Goal: Task Accomplishment & Management: Manage account settings

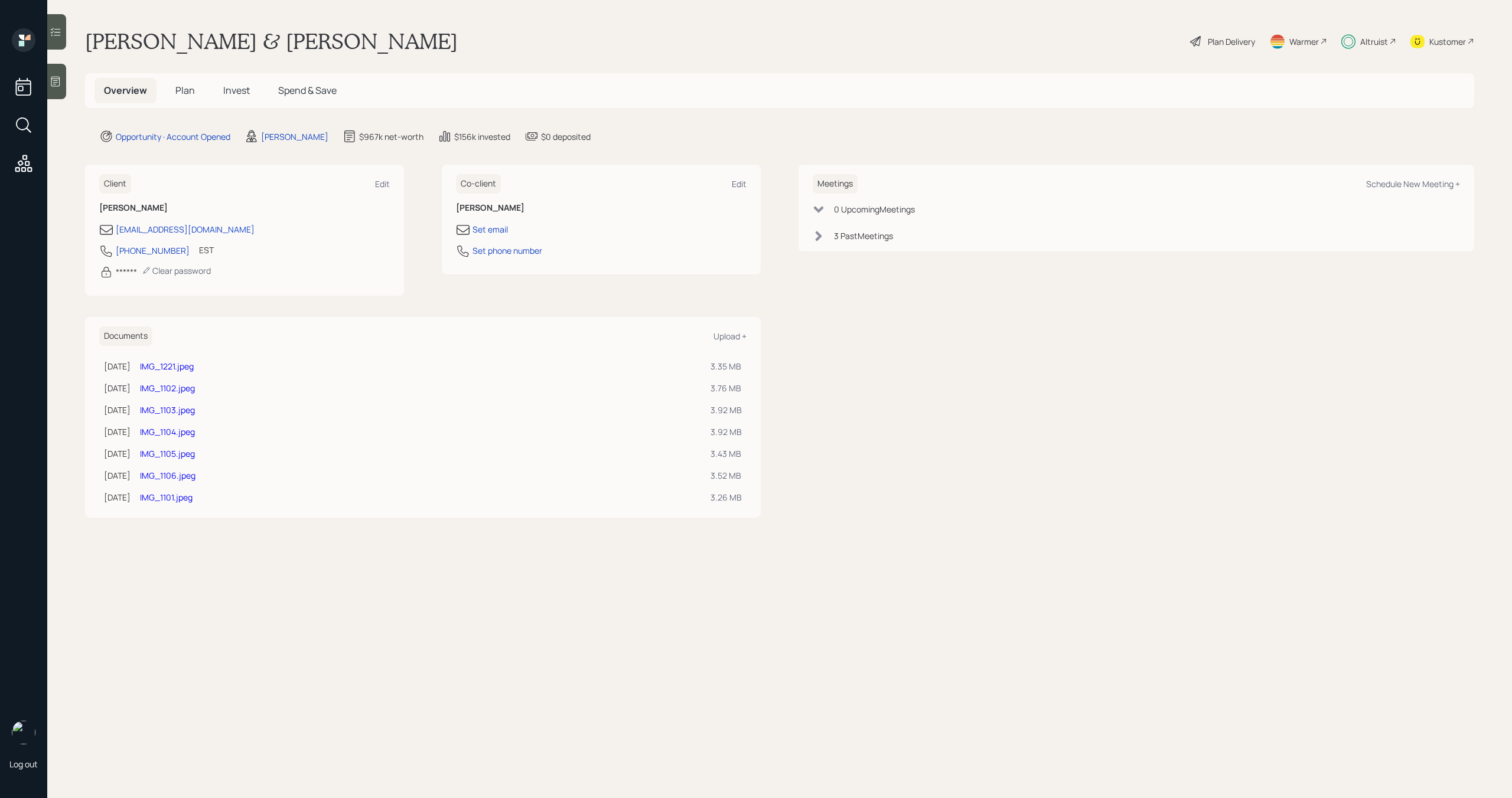
click at [183, 90] on span "Plan" at bounding box center [185, 90] width 19 height 13
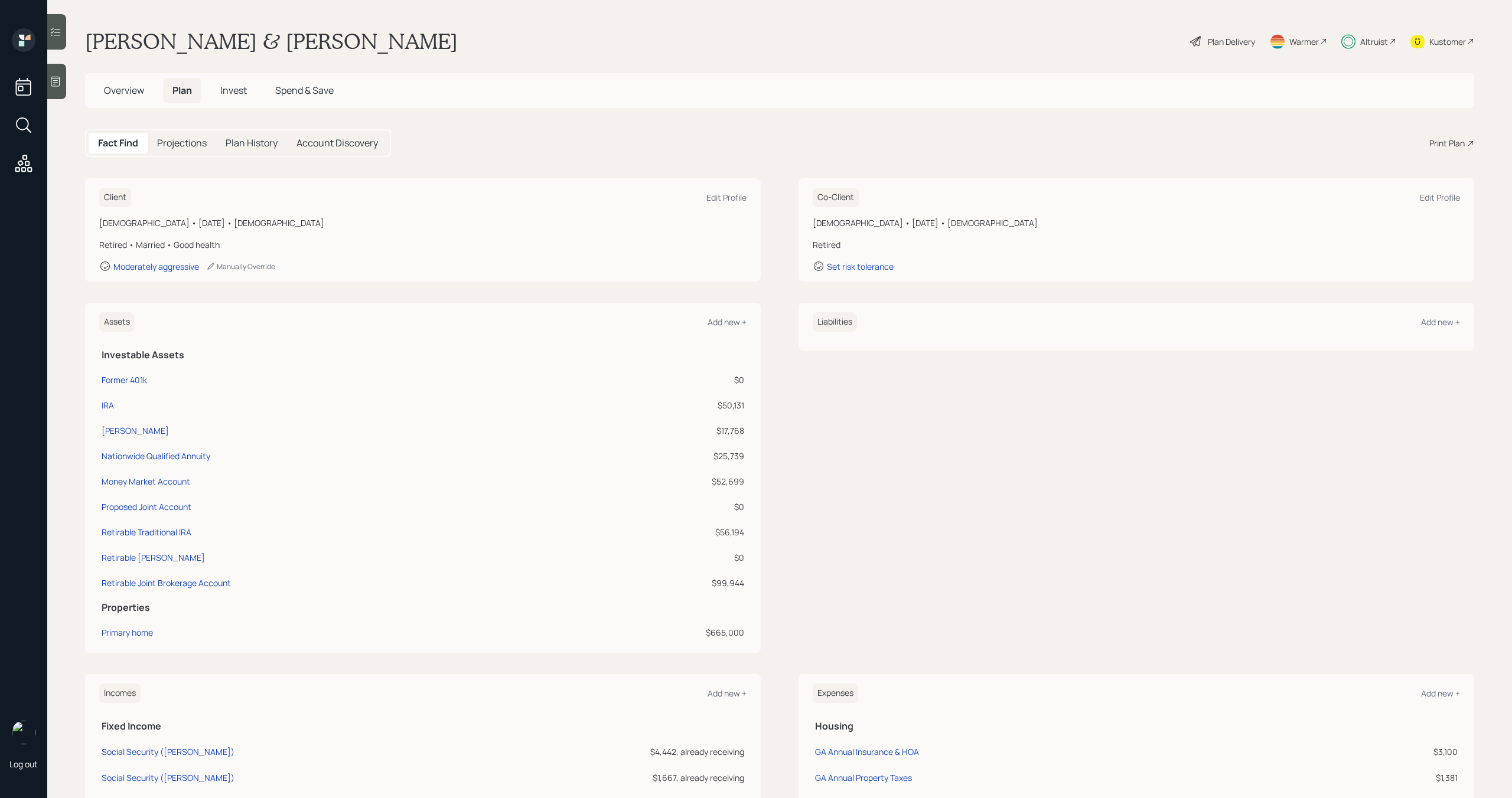
click at [249, 90] on h5 "Invest" at bounding box center [233, 90] width 45 height 26
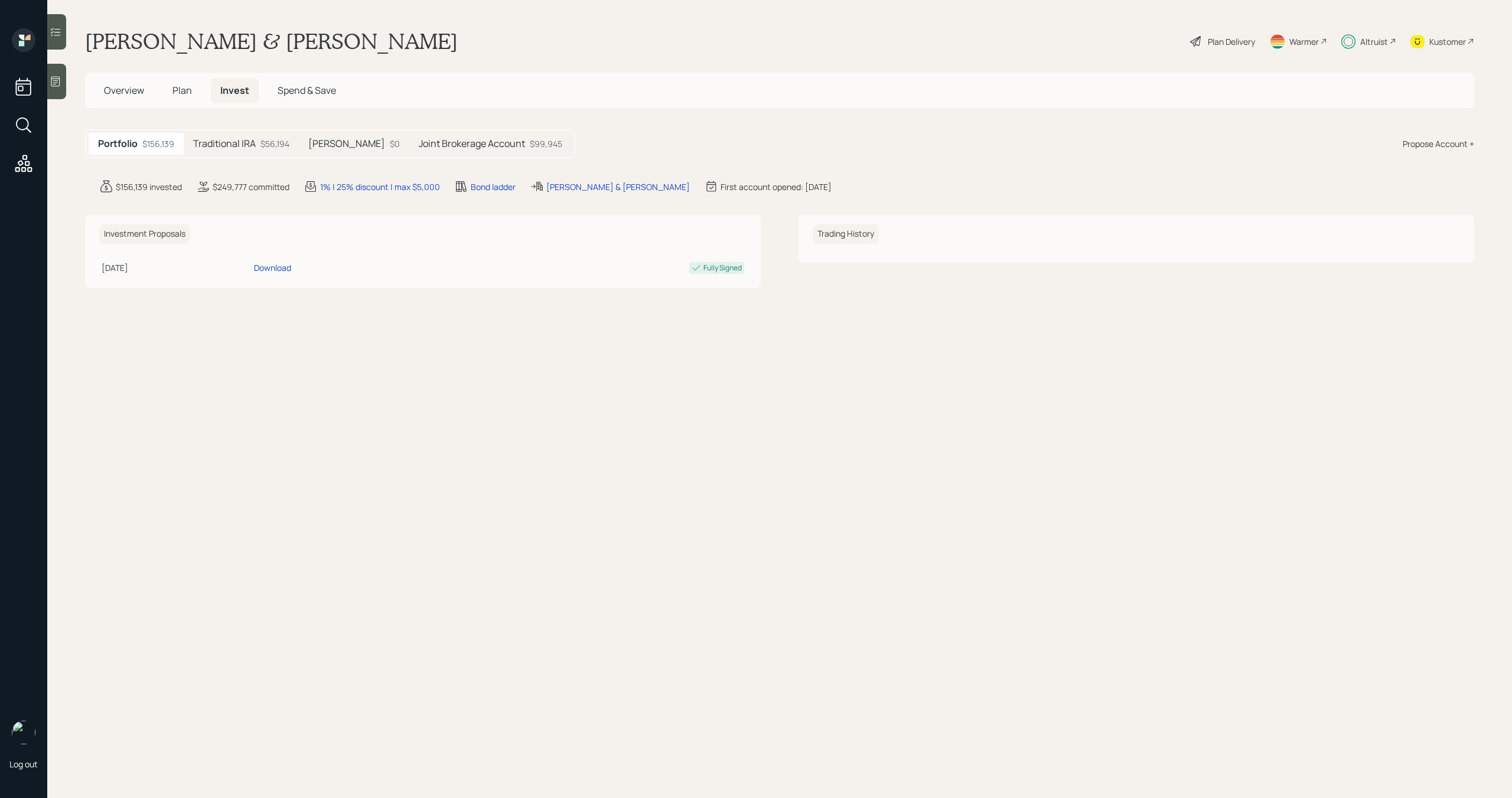
click at [248, 149] on h5 "Traditional IRA" at bounding box center [224, 143] width 63 height 12
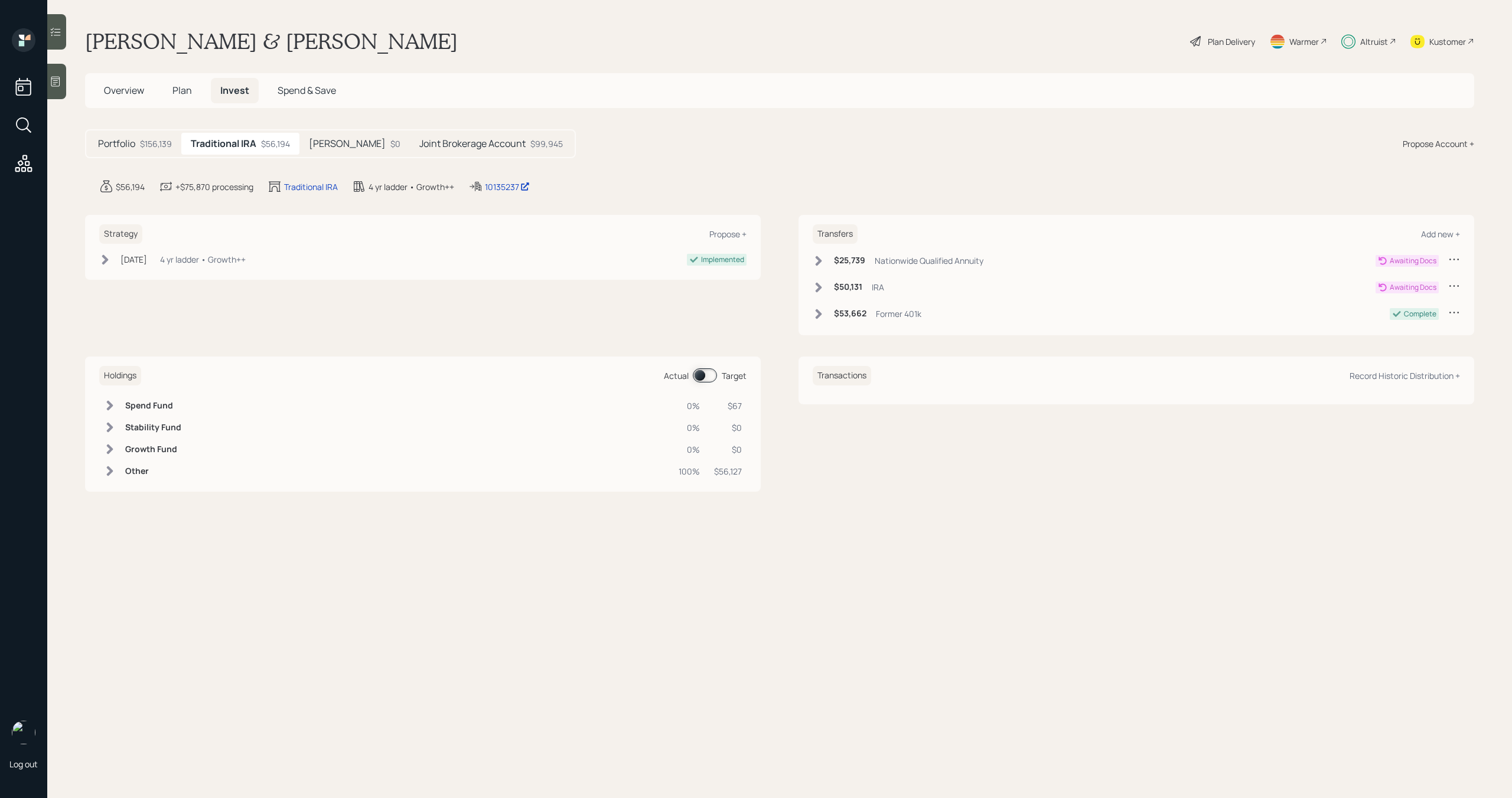
click at [150, 138] on div "$156,139" at bounding box center [156, 144] width 32 height 12
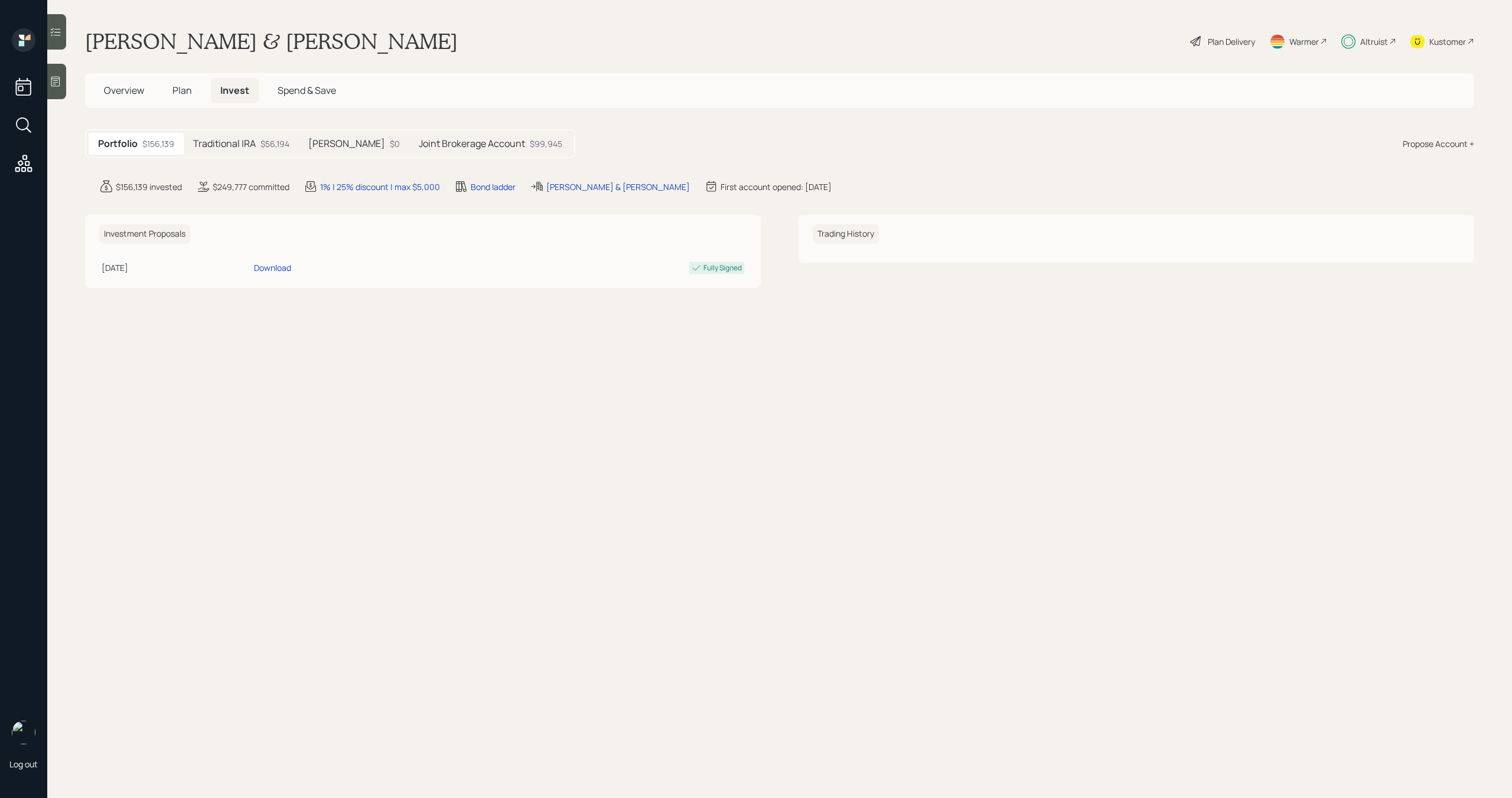
click at [134, 88] on span "Overview" at bounding box center [123, 90] width 40 height 13
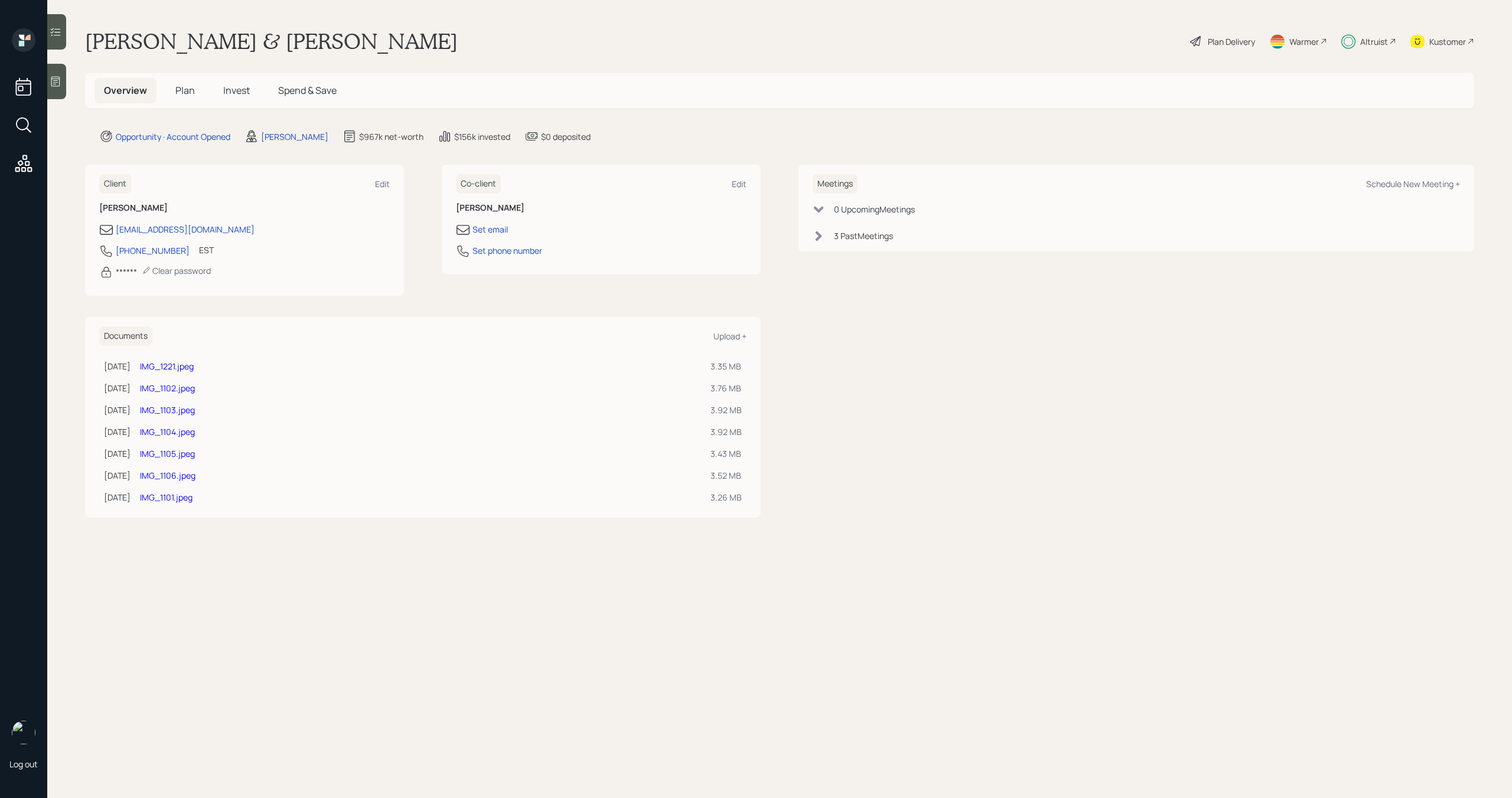
click at [182, 96] on h5 "Plan" at bounding box center [185, 90] width 38 height 26
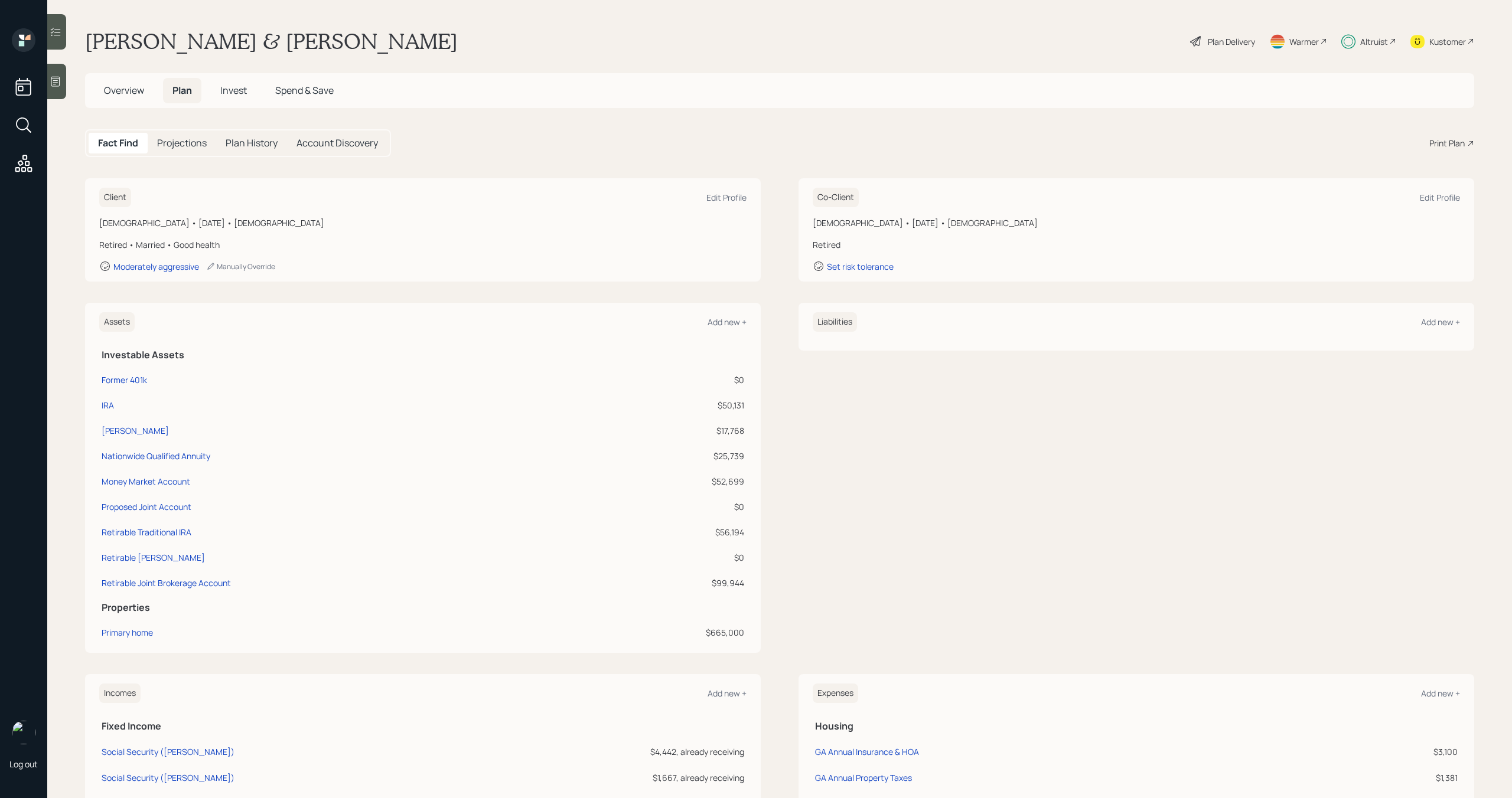
click at [236, 96] on span "Invest" at bounding box center [234, 90] width 27 height 13
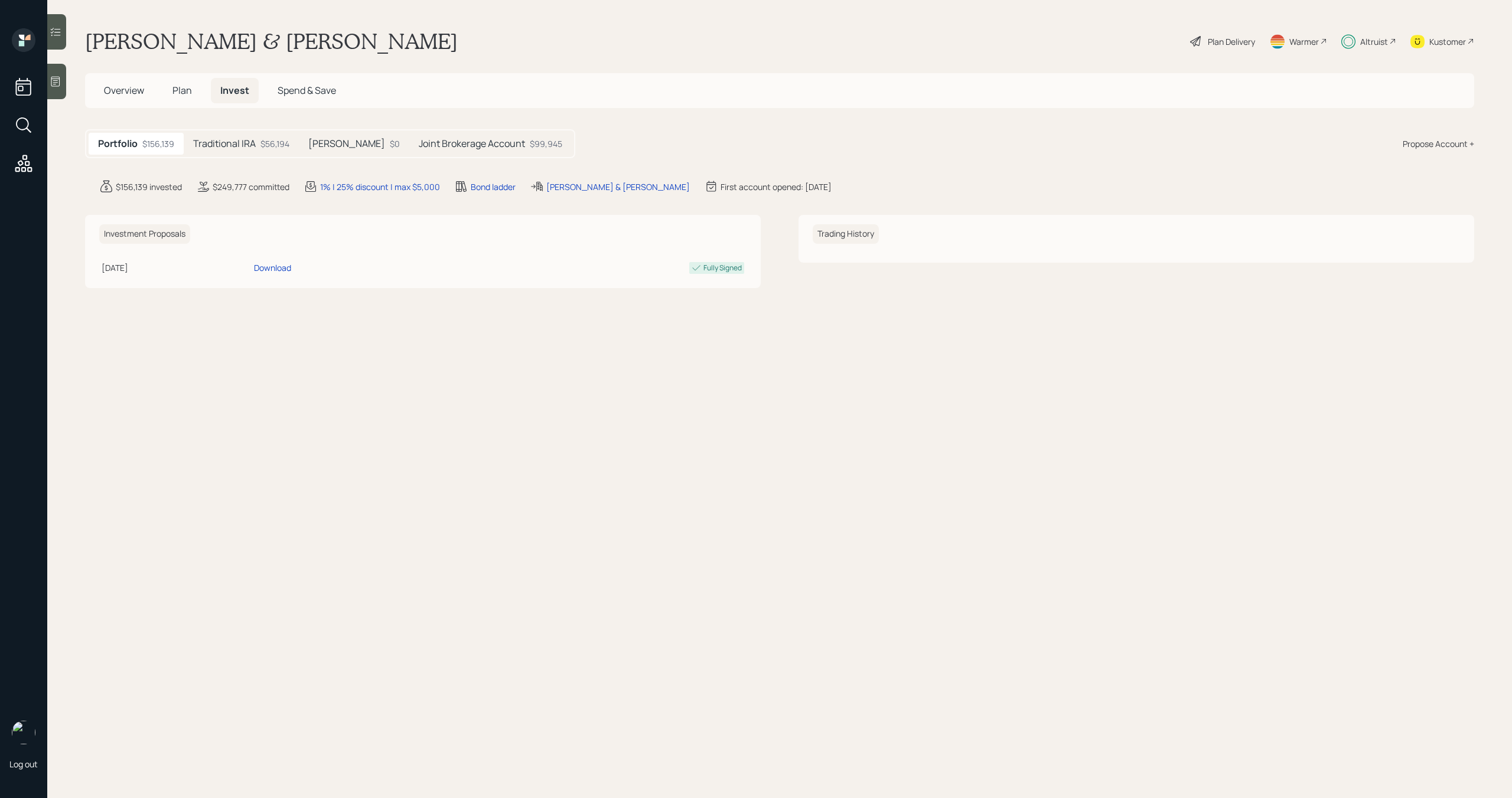
click at [317, 138] on h5 "Roth IRA" at bounding box center [346, 143] width 77 height 12
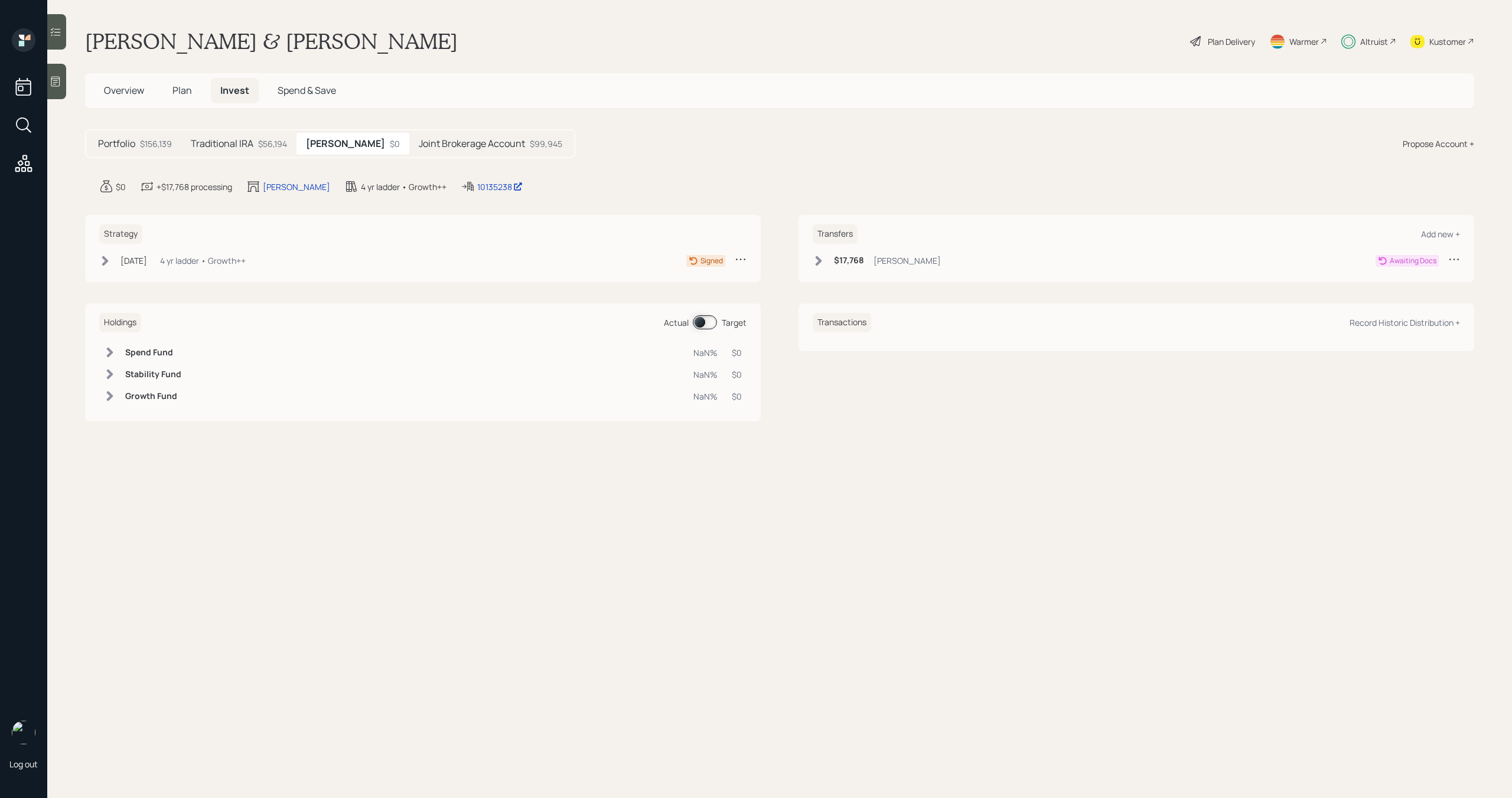
click at [264, 146] on div "$56,194" at bounding box center [272, 144] width 29 height 12
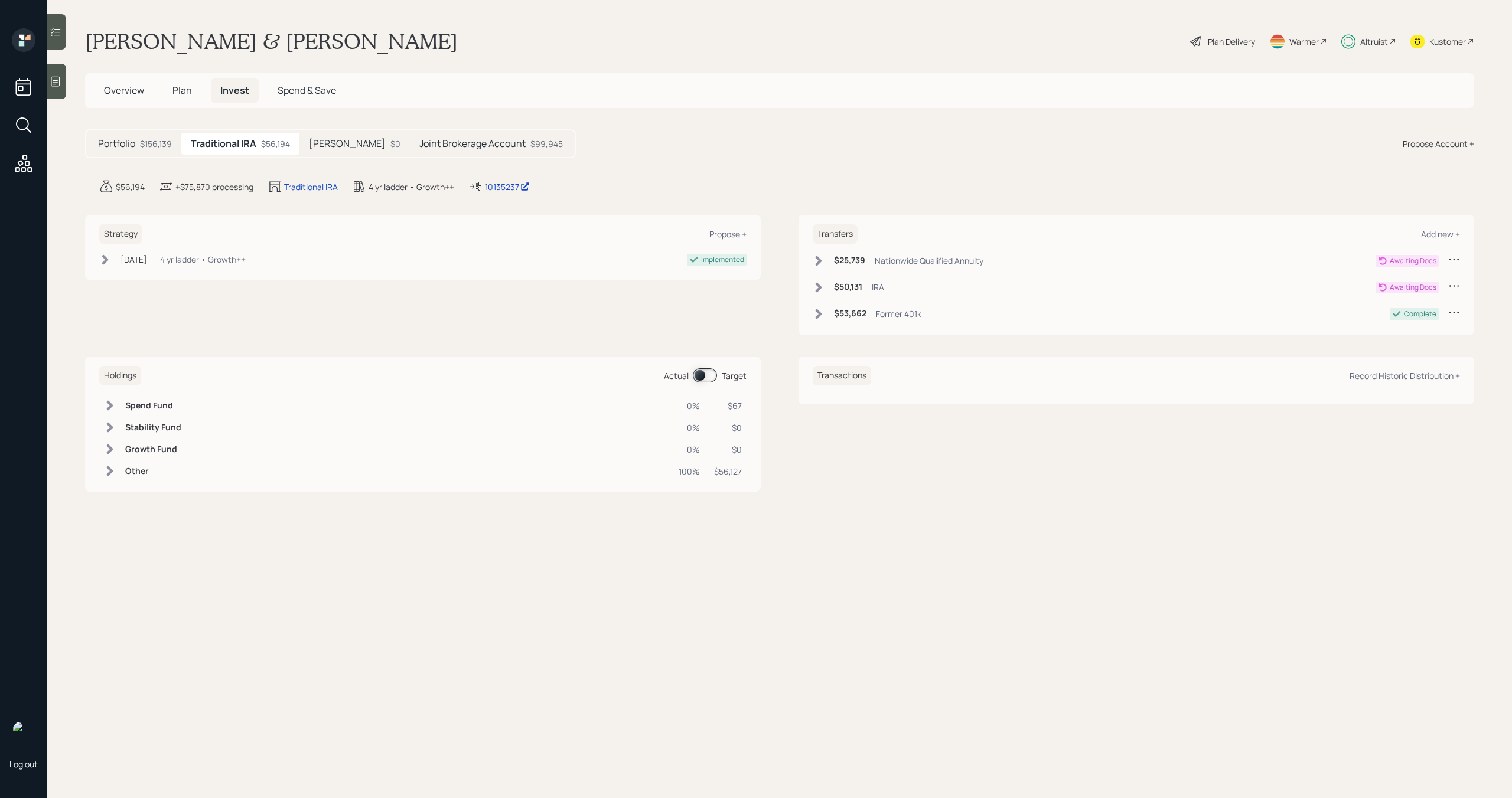
click at [706, 376] on span at bounding box center [704, 376] width 24 height 14
click at [142, 469] on h6 "Other" at bounding box center [153, 471] width 56 height 10
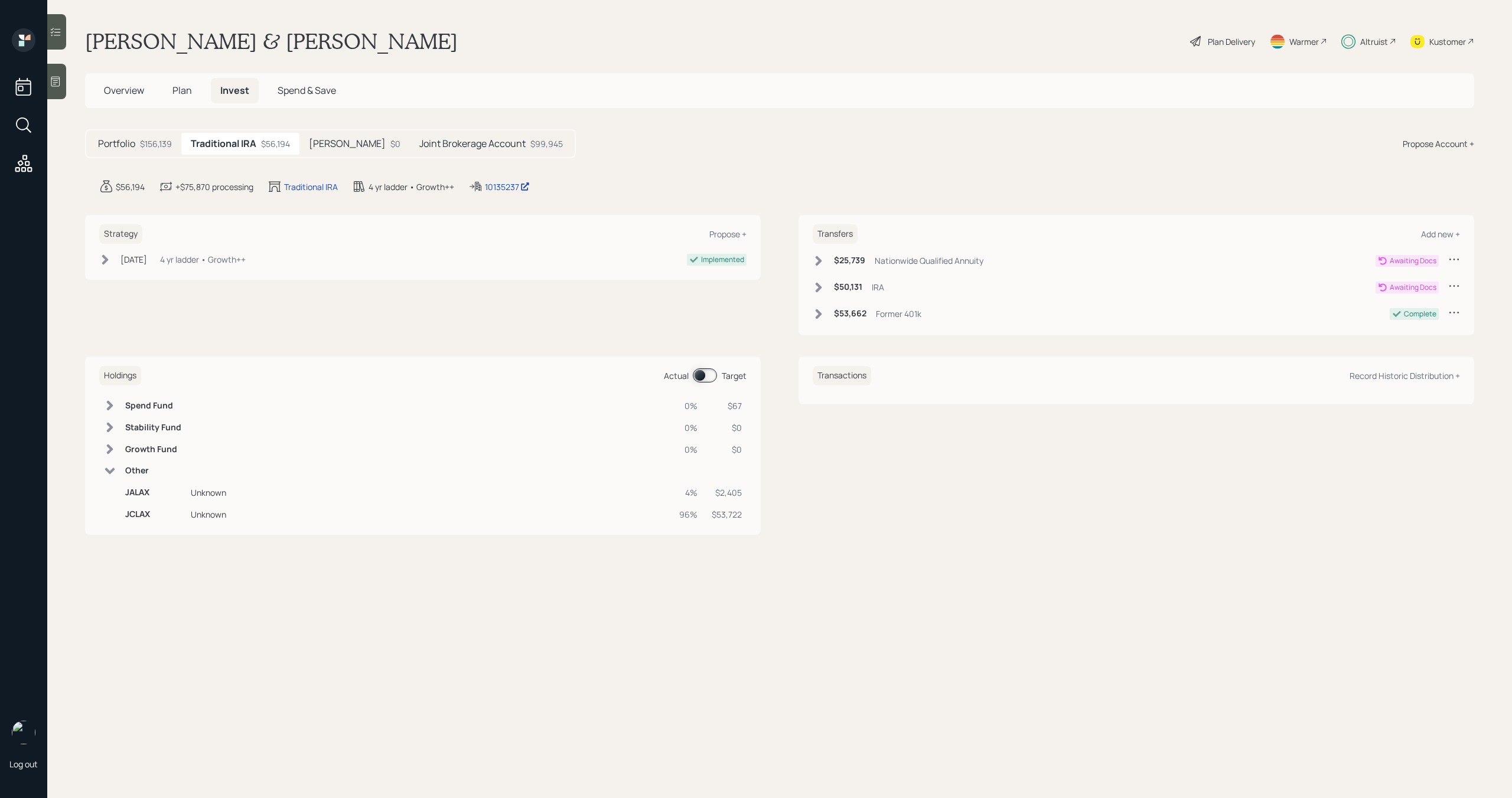
click at [142, 471] on h6 "Other" at bounding box center [153, 471] width 56 height 10
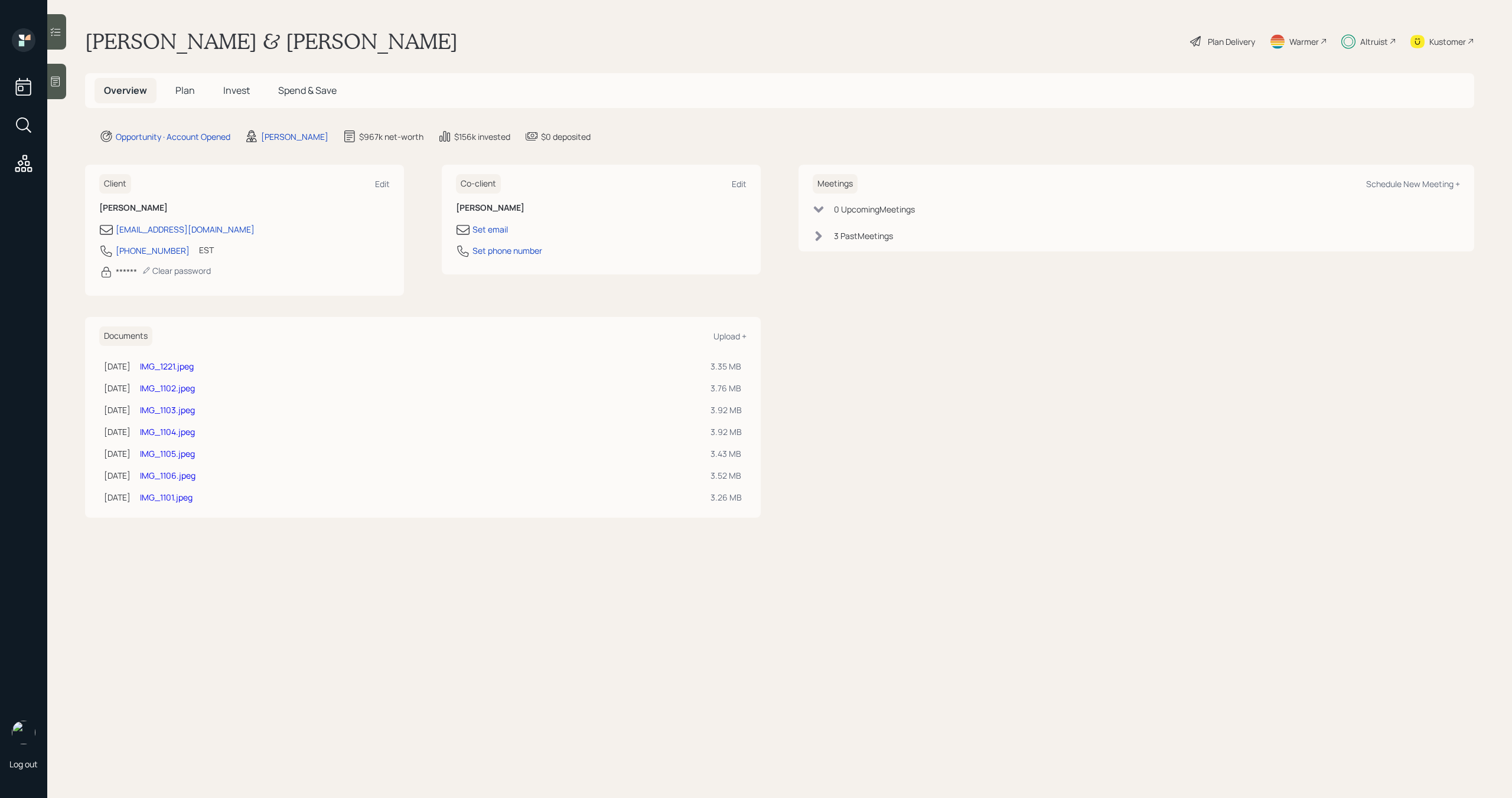
click at [193, 499] on link "IMG_1101.jpeg" at bounding box center [165, 497] width 52 height 12
click at [225, 86] on span "Invest" at bounding box center [236, 90] width 27 height 13
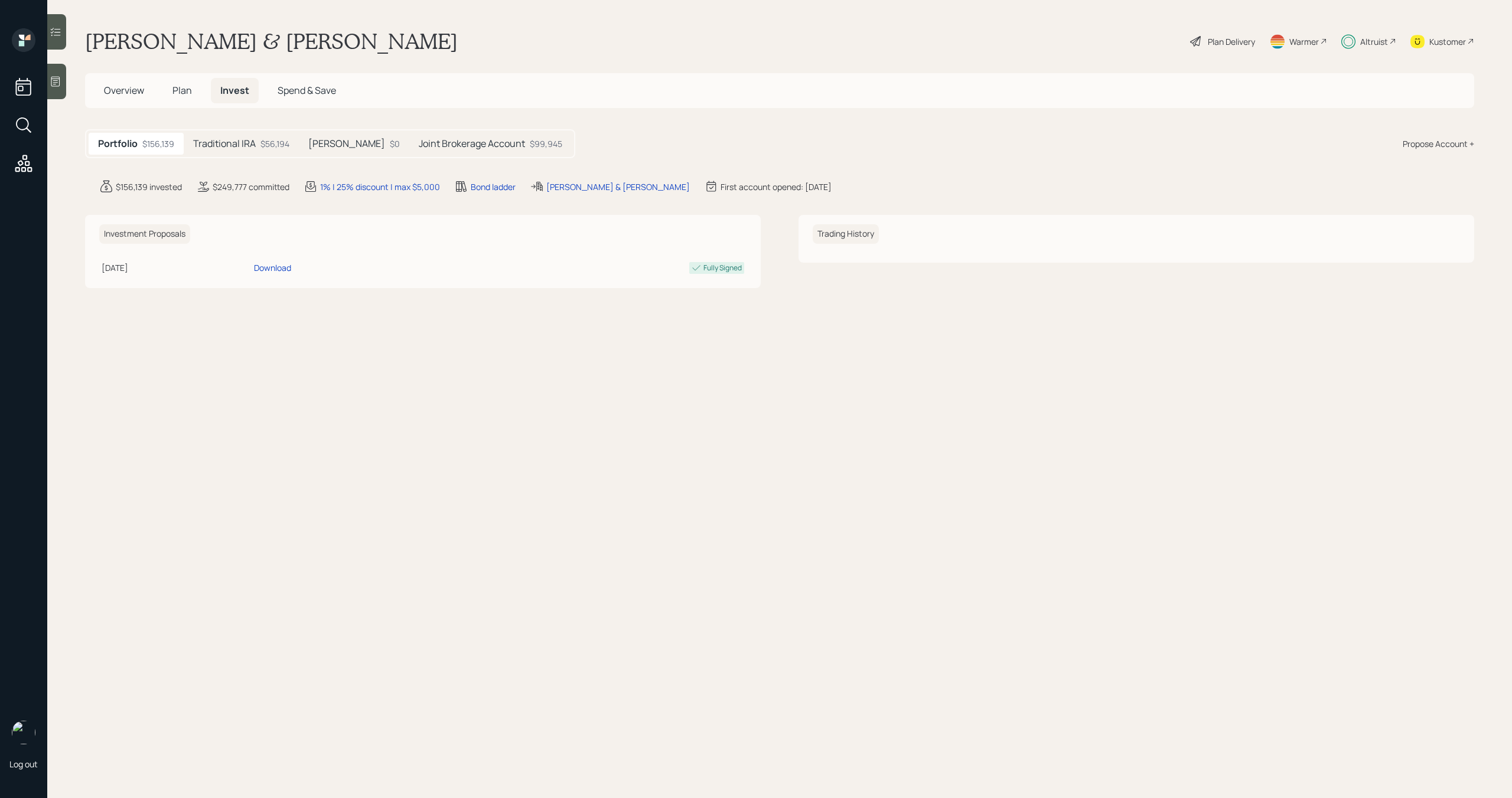
click at [290, 146] on div "Traditional IRA $56,194" at bounding box center [242, 143] width 115 height 22
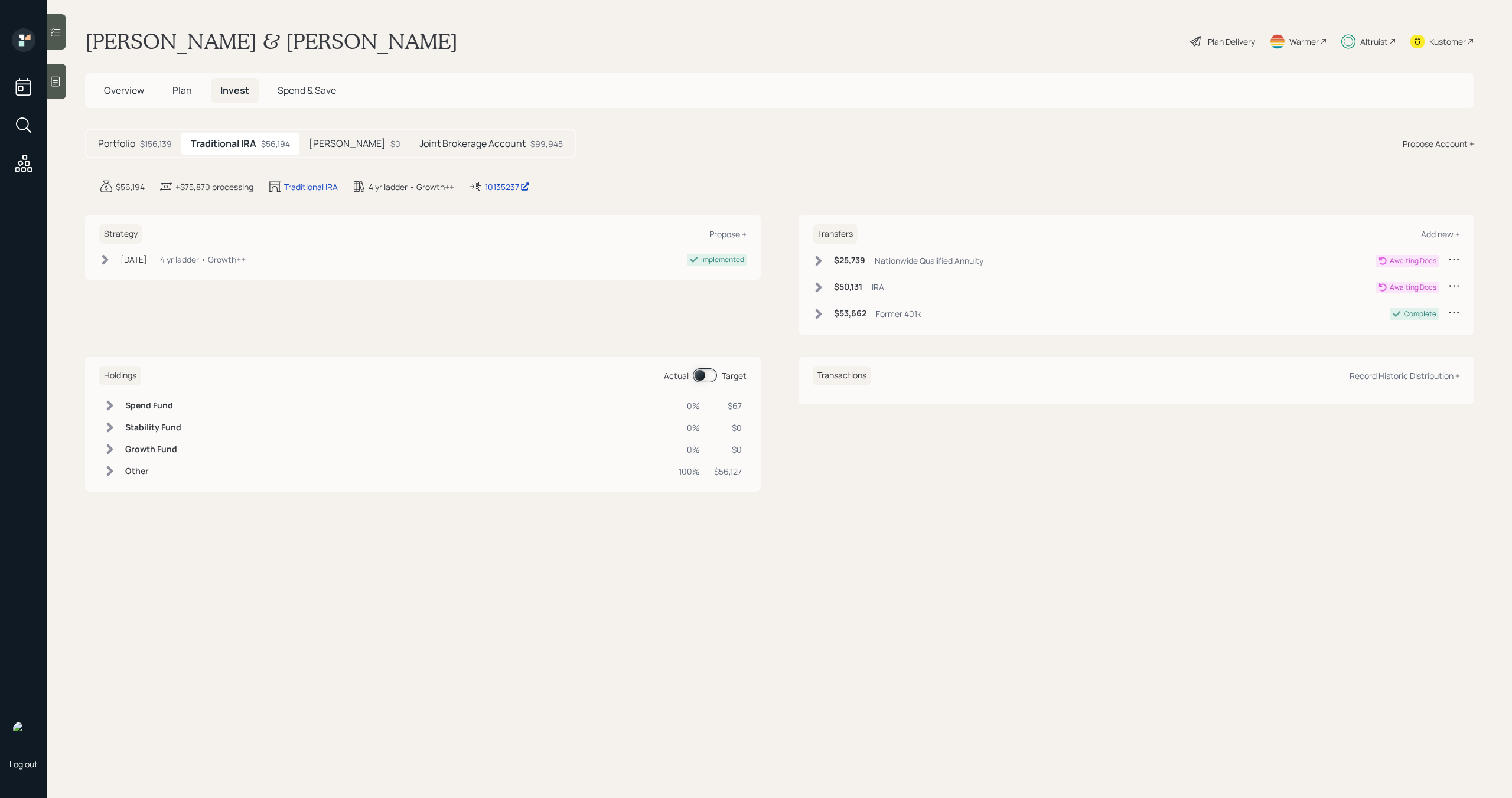
click at [327, 142] on h5 "[PERSON_NAME]" at bounding box center [347, 143] width 77 height 12
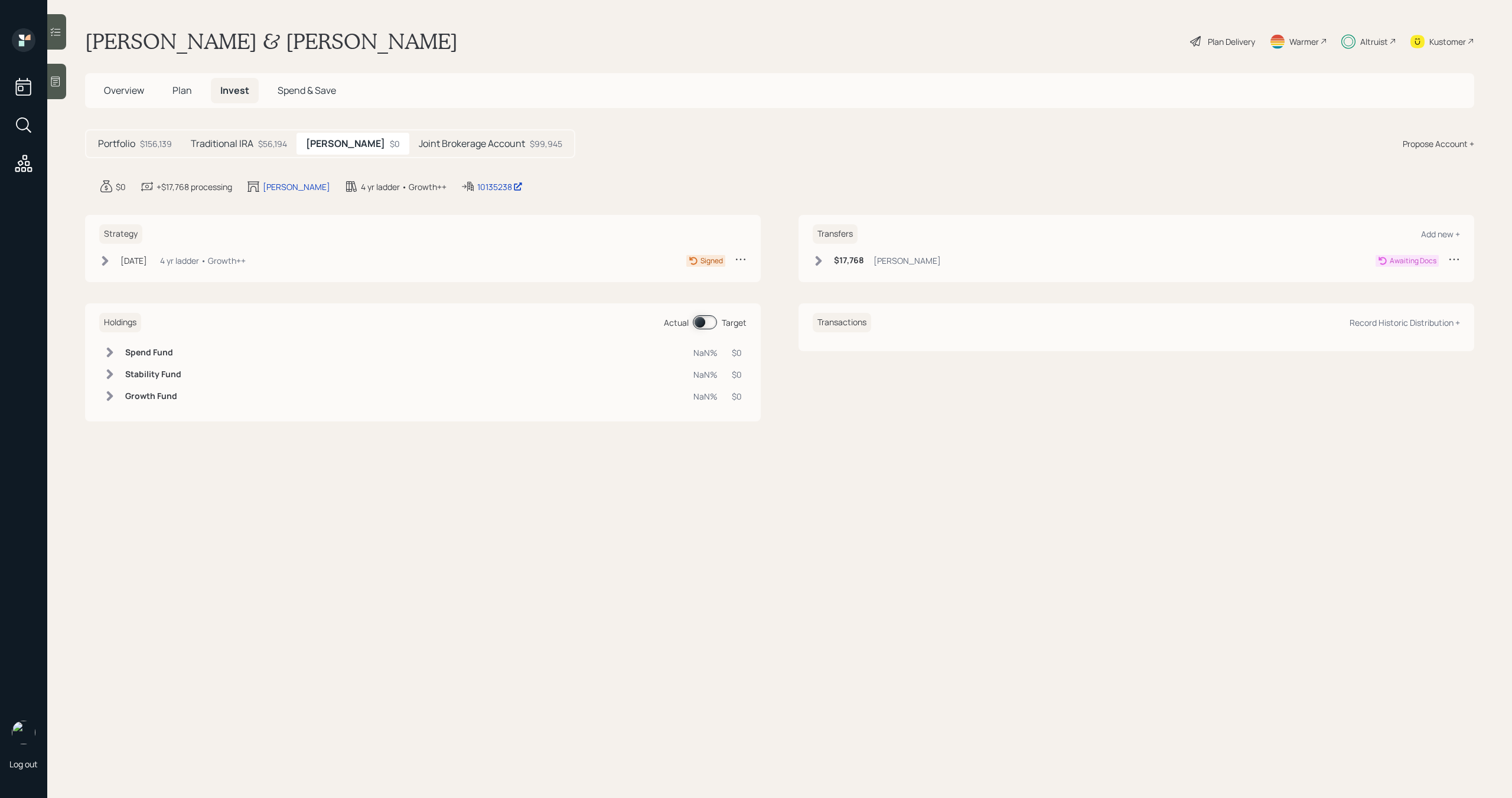
drag, startPoint x: 397, startPoint y: 140, endPoint x: 421, endPoint y: 105, distance: 42.4
click at [418, 139] on h5 "Joint Brokerage Account" at bounding box center [472, 143] width 106 height 12
click at [331, 140] on h5 "[PERSON_NAME]" at bounding box center [344, 143] width 77 height 12
click at [247, 150] on div "Traditional IRA $56,194" at bounding box center [239, 143] width 115 height 22
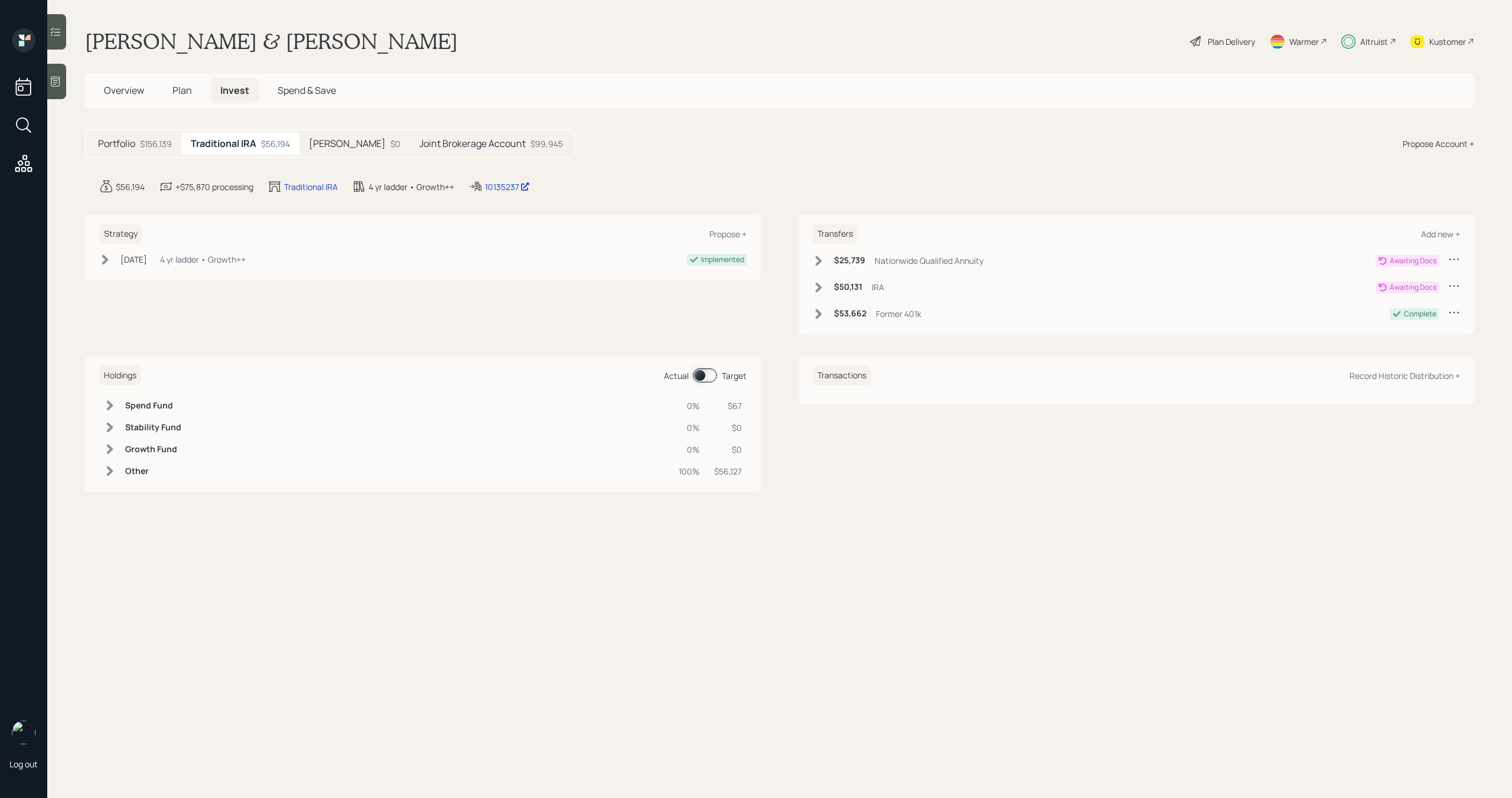
click at [825, 260] on div "$25,739 Nationwide Qualified Annuity" at bounding box center [897, 260] width 171 height 15
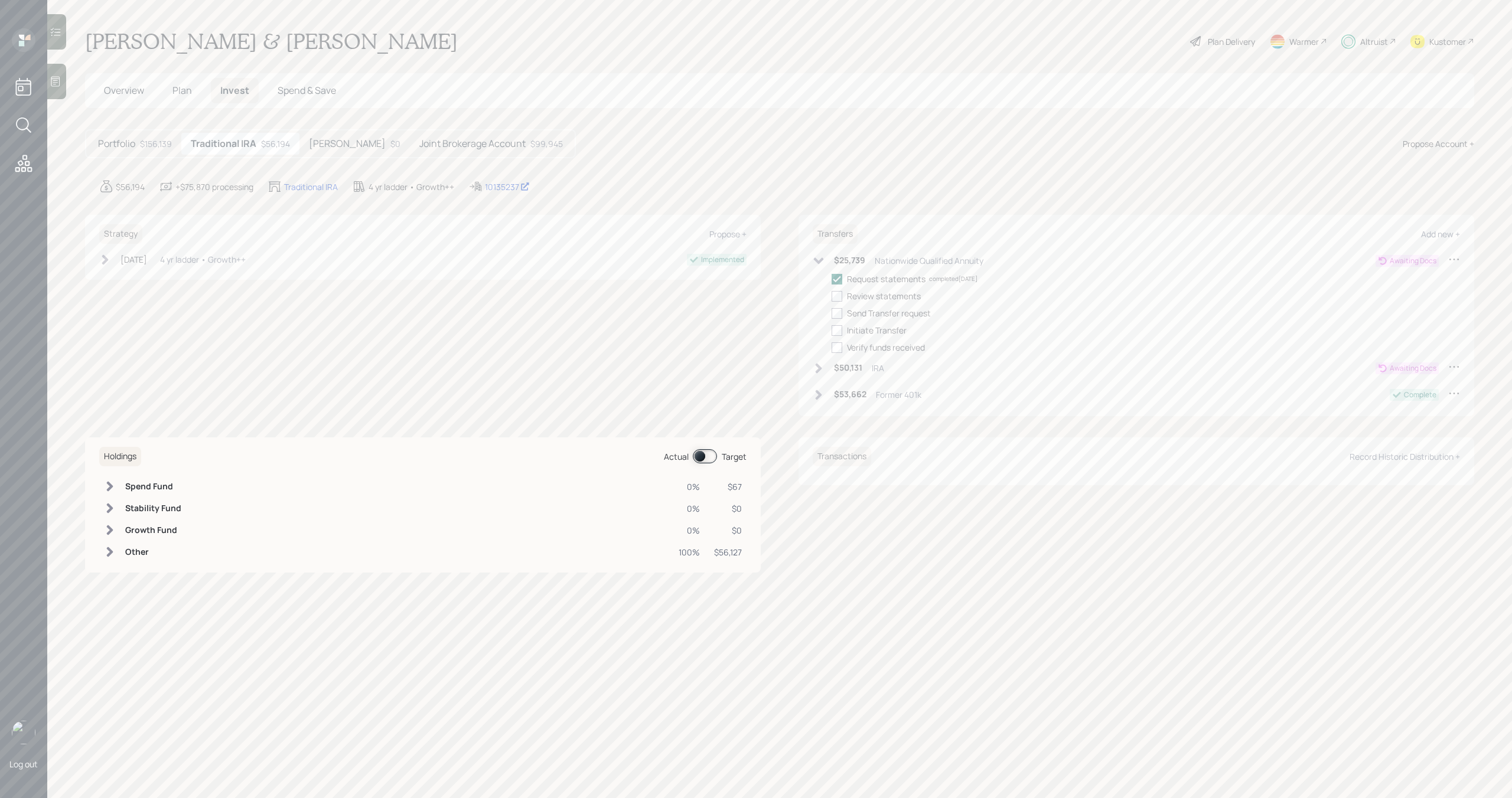
click at [825, 259] on icon at bounding box center [817, 260] width 12 height 12
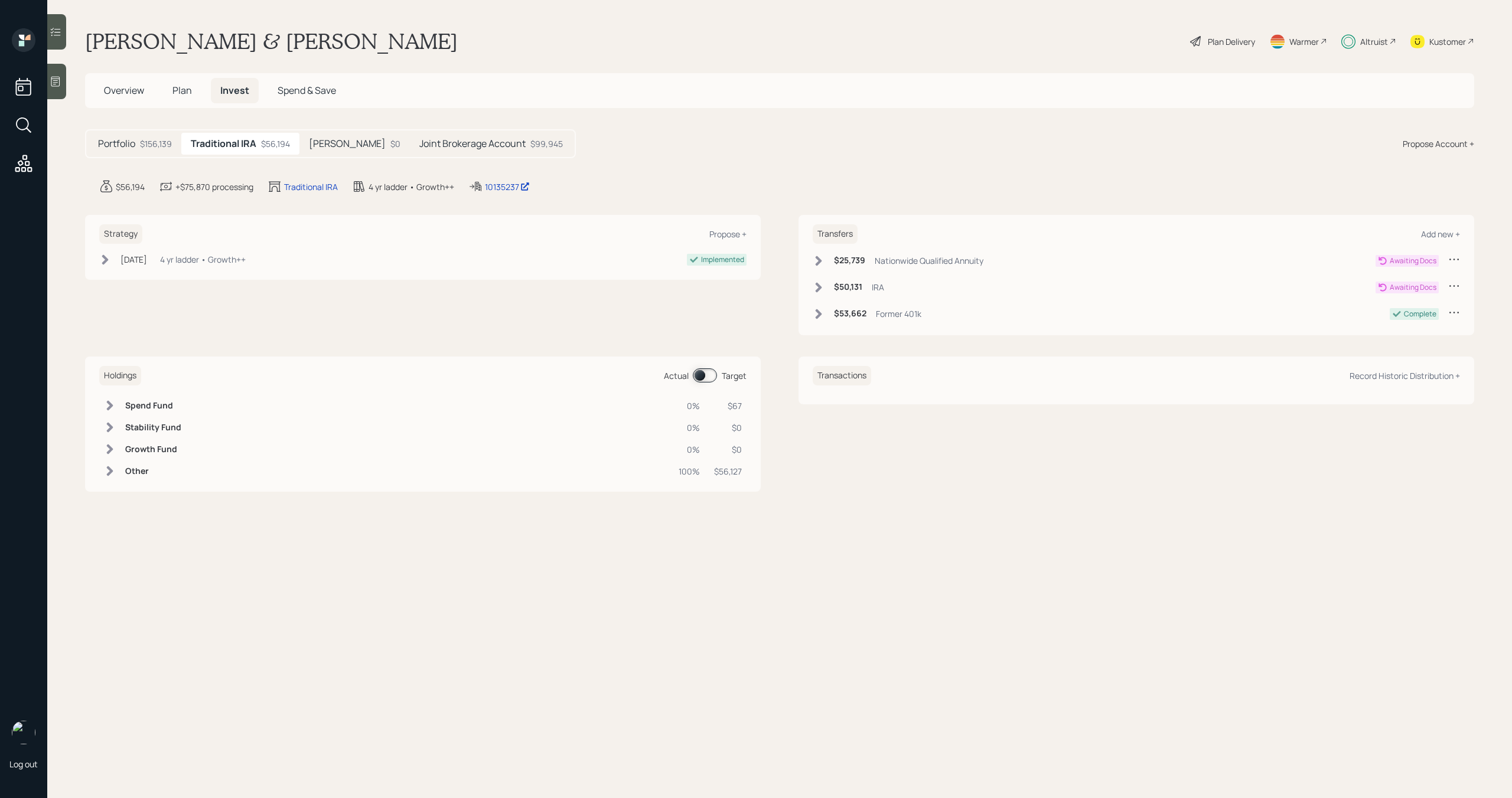
click at [188, 96] on span "Plan" at bounding box center [182, 90] width 19 height 13
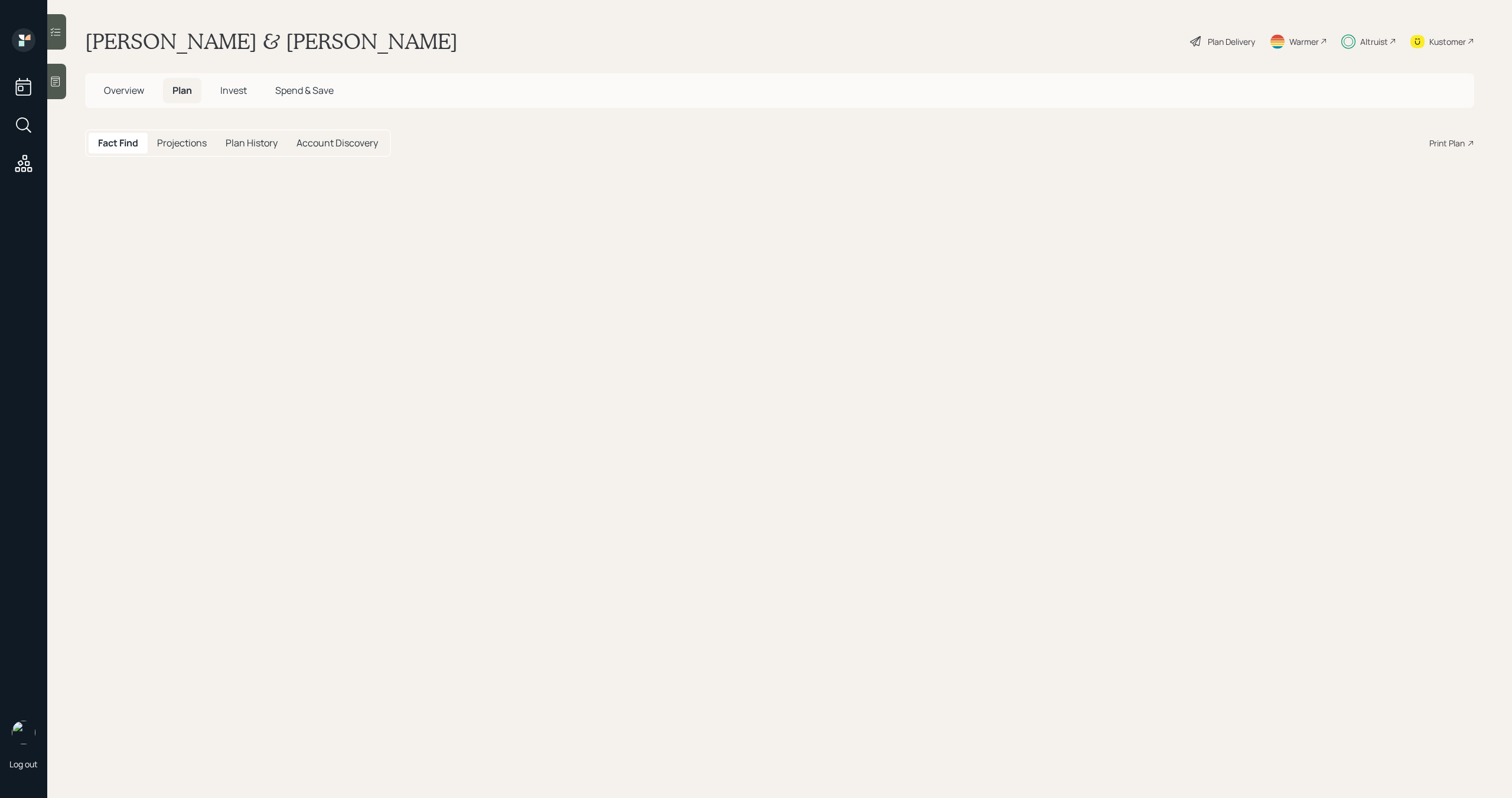
click at [131, 98] on h5 "Overview" at bounding box center [124, 90] width 59 height 26
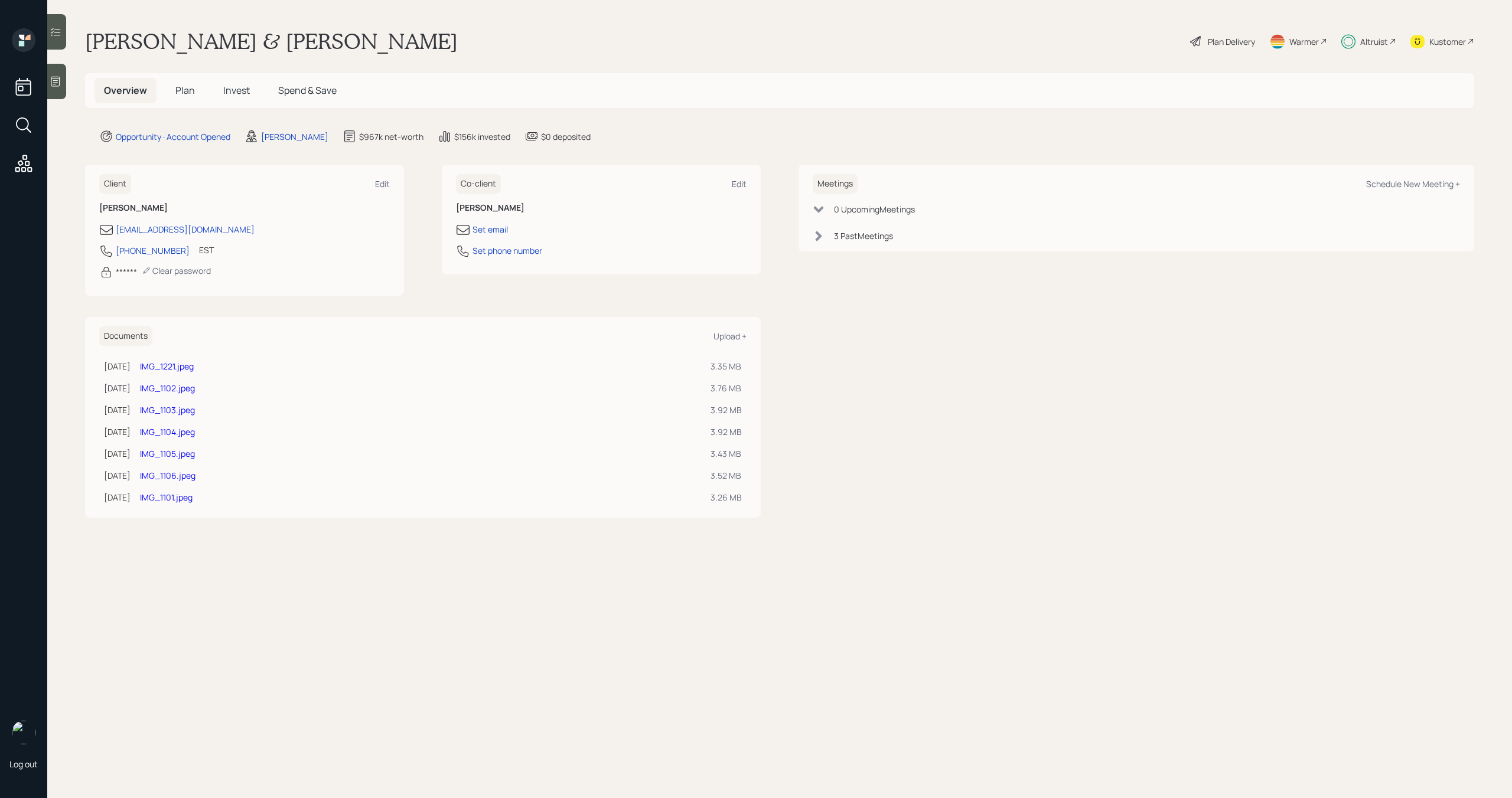
click at [195, 480] on link "IMG_1106.jpeg" at bounding box center [167, 475] width 56 height 12
click at [196, 475] on link "IMG_1106.jpeg" at bounding box center [167, 475] width 56 height 12
click at [196, 478] on link "IMG_1106.jpeg" at bounding box center [167, 475] width 56 height 12
click at [184, 473] on link "IMG_1106.jpeg" at bounding box center [167, 475] width 56 height 12
click at [188, 455] on link "IMG_1105.jpeg" at bounding box center [167, 454] width 55 height 12
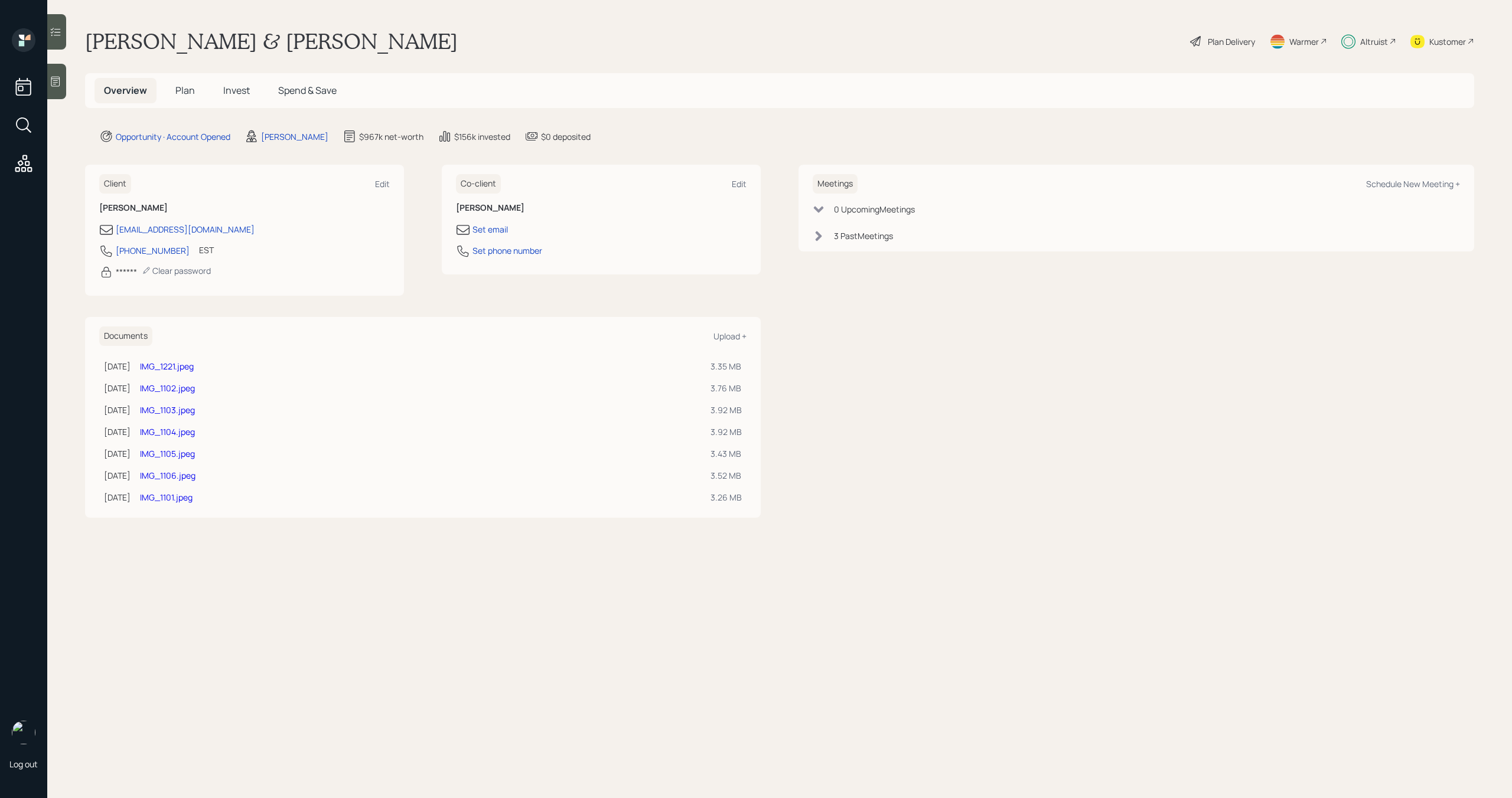
click at [185, 372] on div "IMG_1221.jpeg" at bounding box center [420, 366] width 561 height 12
click at [194, 364] on link "IMG_1221.jpeg" at bounding box center [166, 366] width 54 height 12
click at [180, 388] on link "IMG_1102.jpeg" at bounding box center [167, 388] width 55 height 12
click at [191, 454] on link "IMG_1105.jpeg" at bounding box center [167, 454] width 55 height 12
click at [196, 477] on link "IMG_1106.jpeg" at bounding box center [167, 475] width 56 height 12
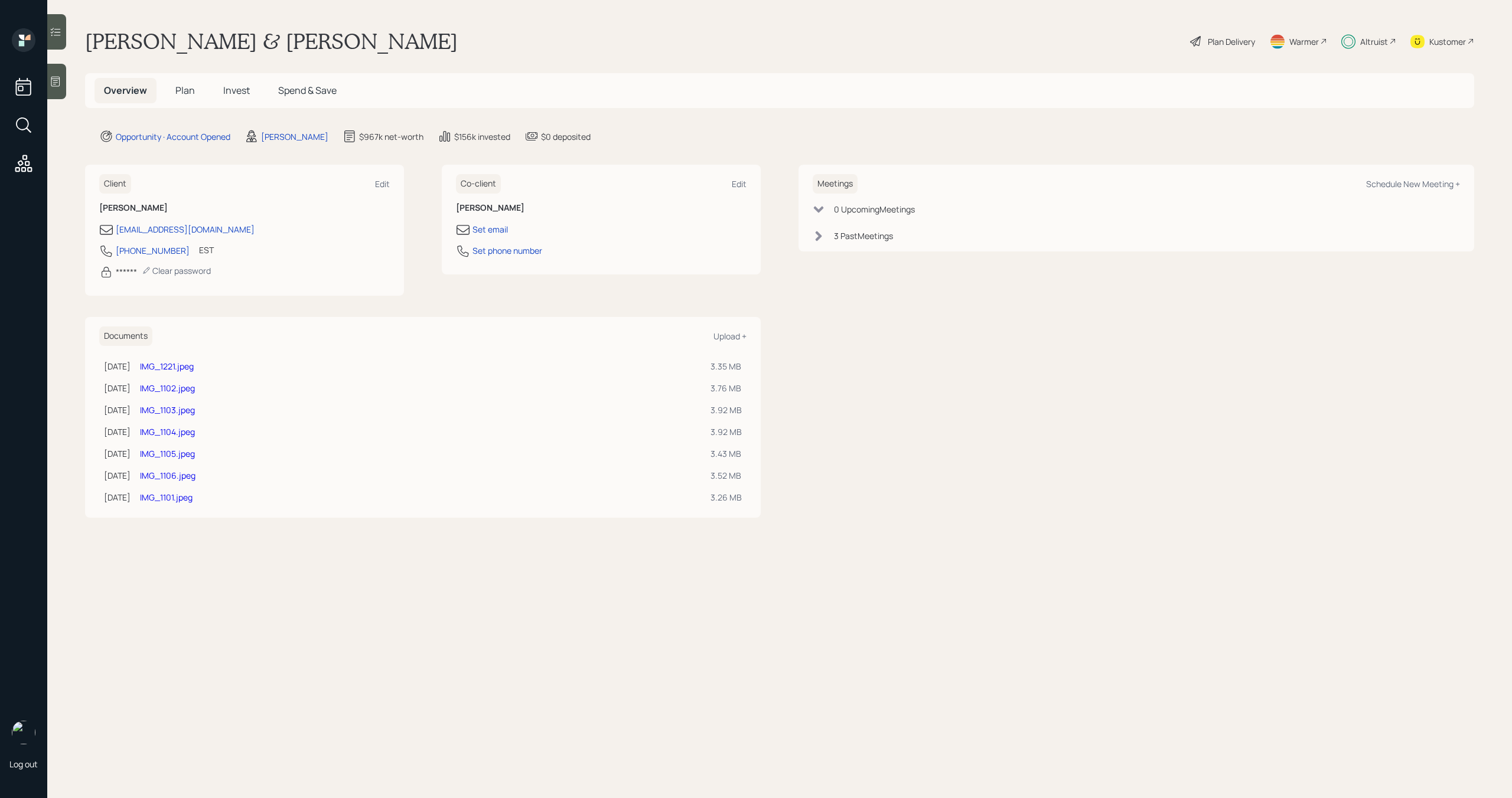
click at [180, 366] on link "IMG_1221.jpeg" at bounding box center [166, 366] width 54 height 12
click at [195, 387] on link "IMG_1102.jpeg" at bounding box center [167, 388] width 55 height 12
click at [192, 410] on link "IMG_1103.jpeg" at bounding box center [167, 410] width 55 height 12
click at [232, 88] on span "Invest" at bounding box center [236, 90] width 27 height 13
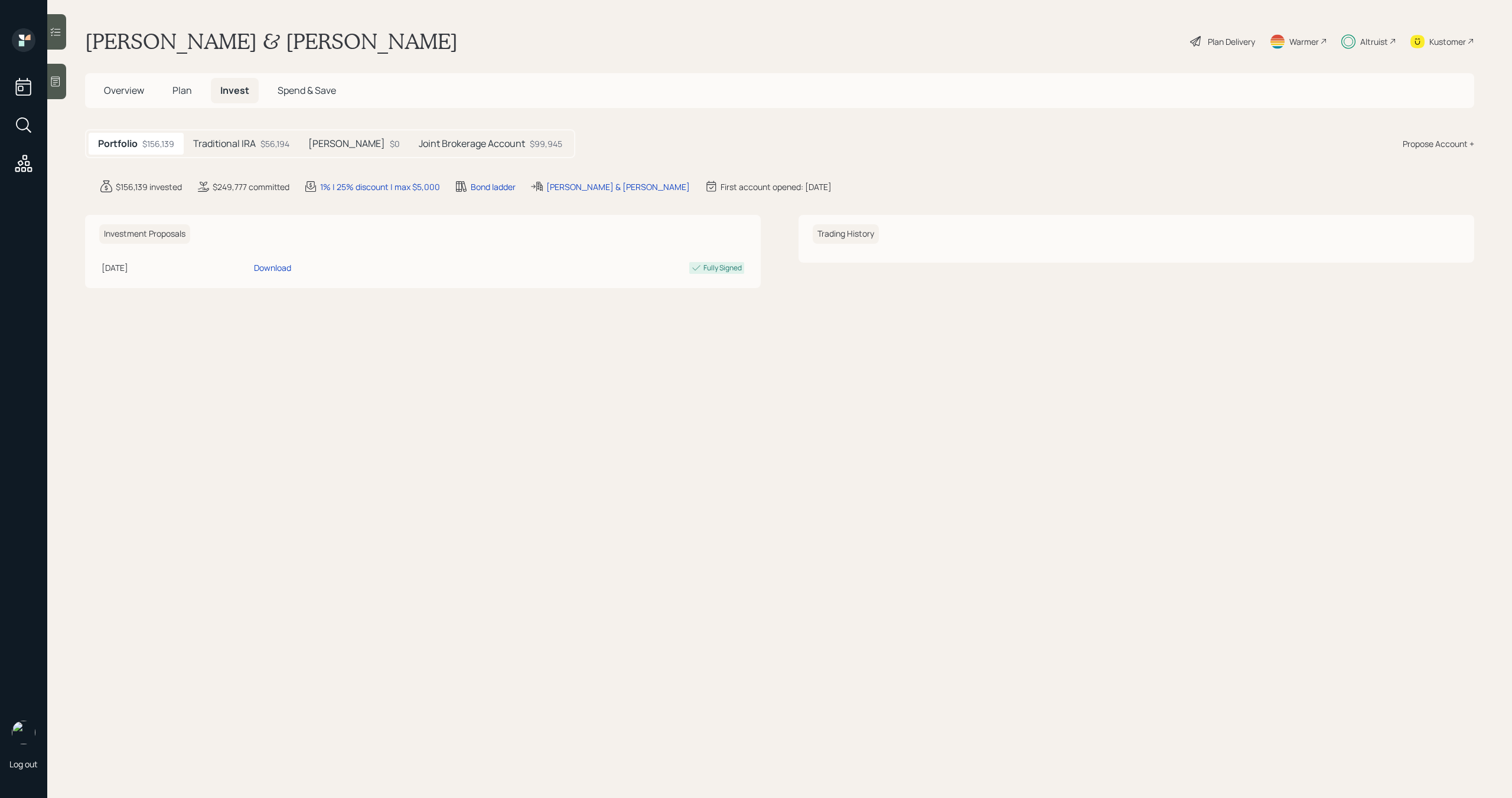
click at [260, 146] on div "Traditional IRA $56,194" at bounding box center [242, 143] width 115 height 22
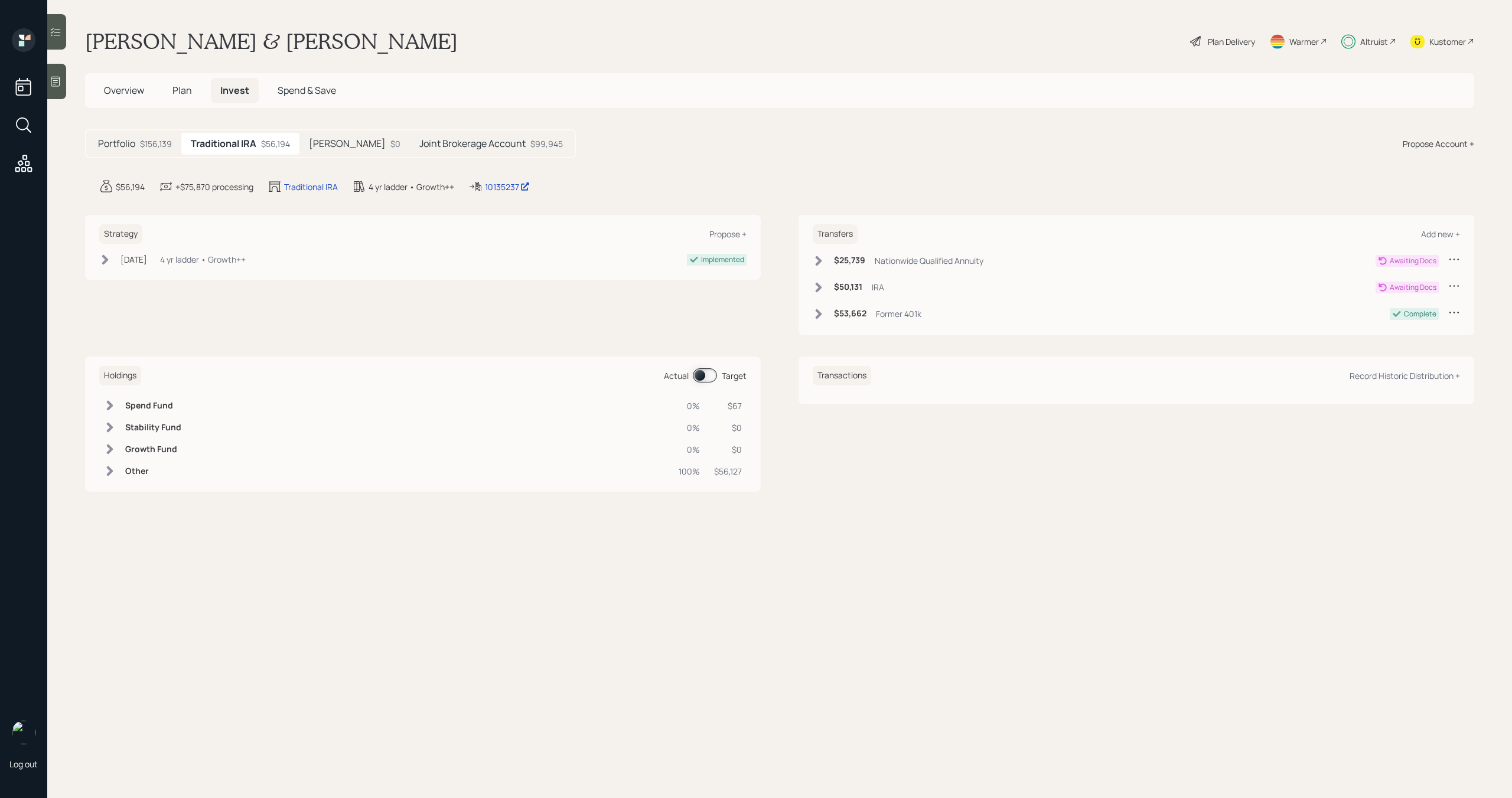
click at [1457, 286] on icon at bounding box center [1454, 286] width 10 height 2
click at [1416, 311] on div "Edit transfer" at bounding box center [1417, 308] width 85 height 12
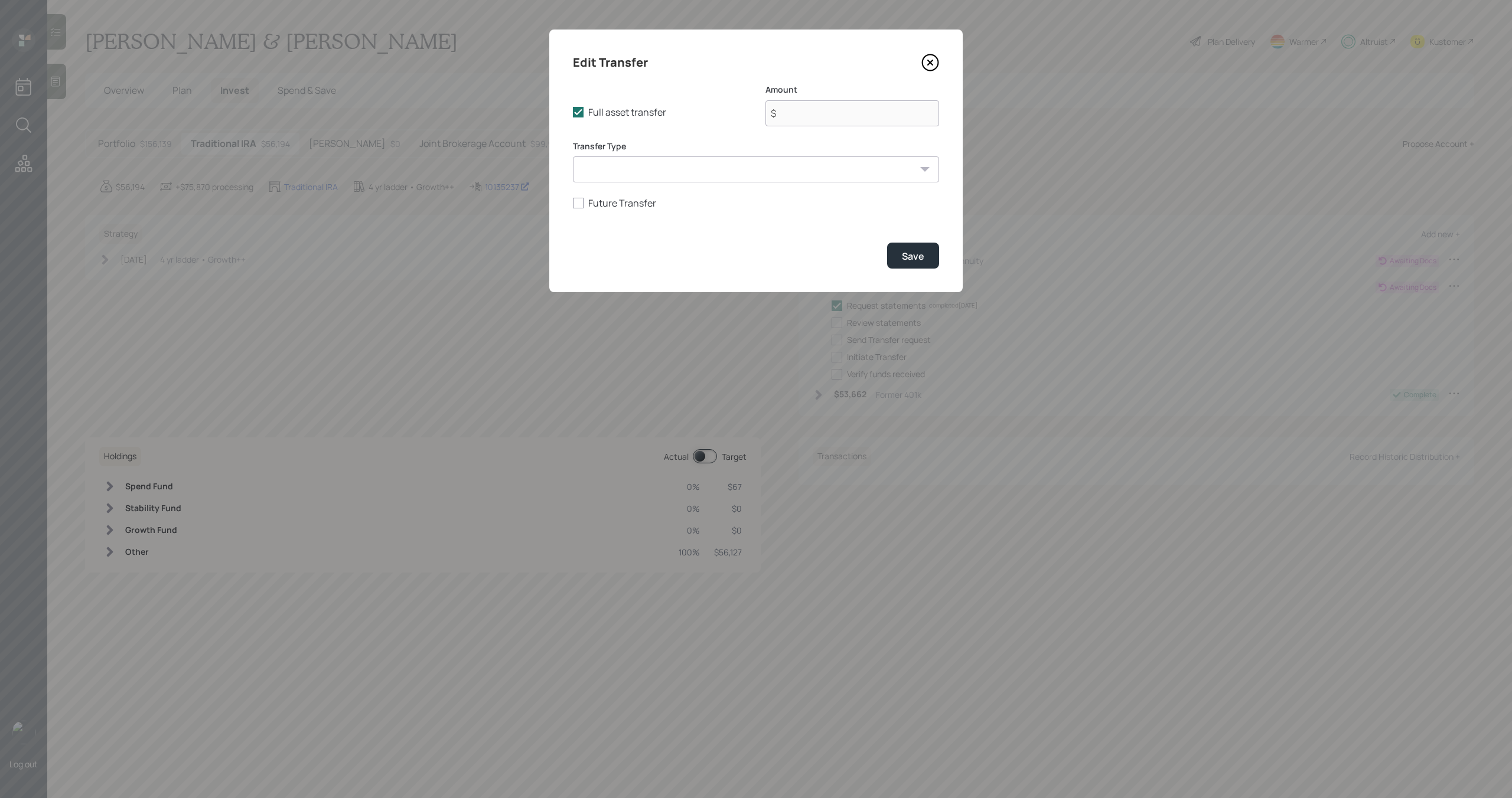
type input "$ 50,131"
select select "39c92a0f-464c-4810-b8c6-f087915d3a80"
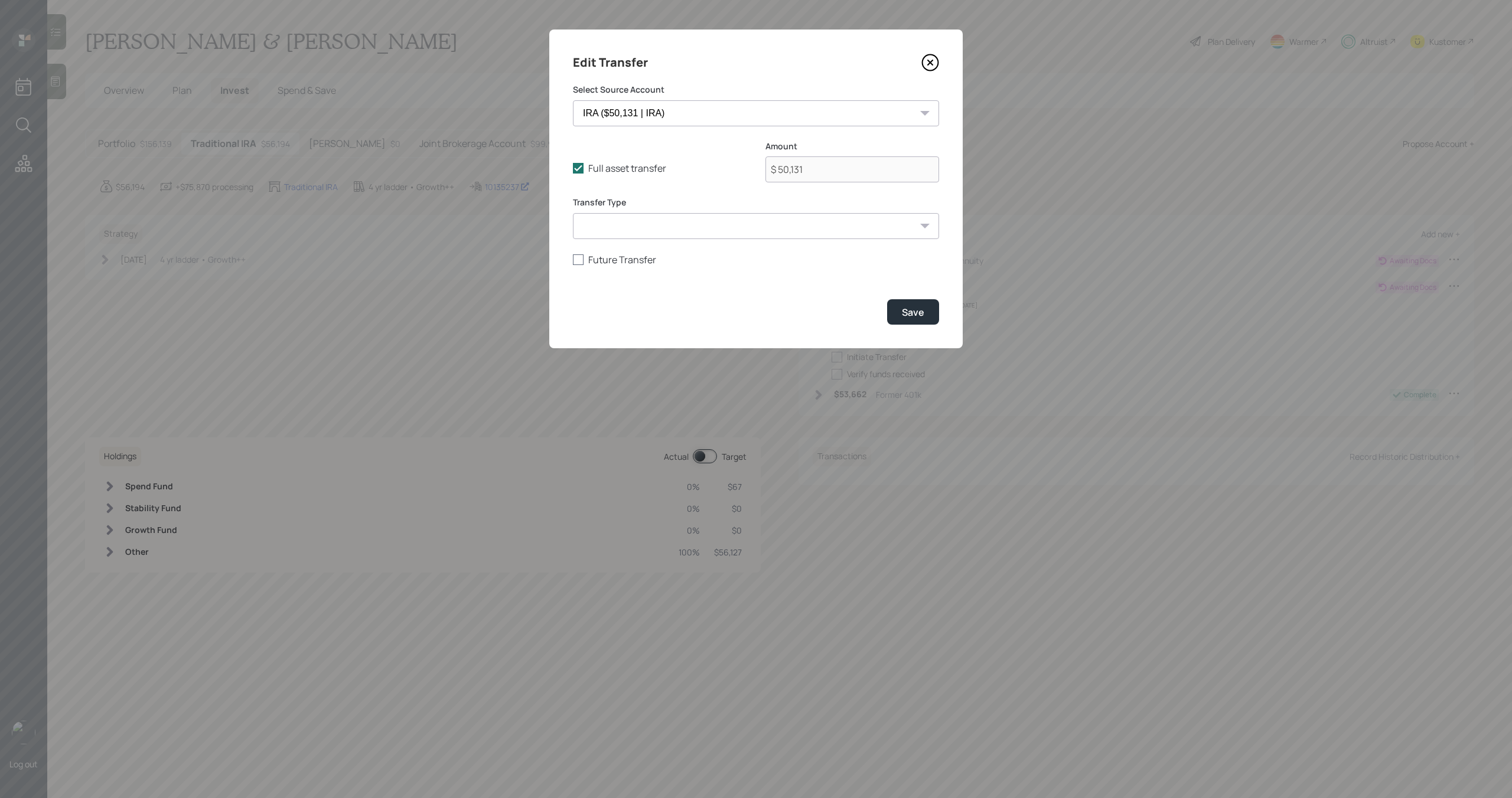
click at [625, 261] on label "Future Transfer" at bounding box center [756, 259] width 366 height 13
click at [572, 260] on input "Future Transfer" at bounding box center [572, 259] width 1 height 1
checkbox input "true"
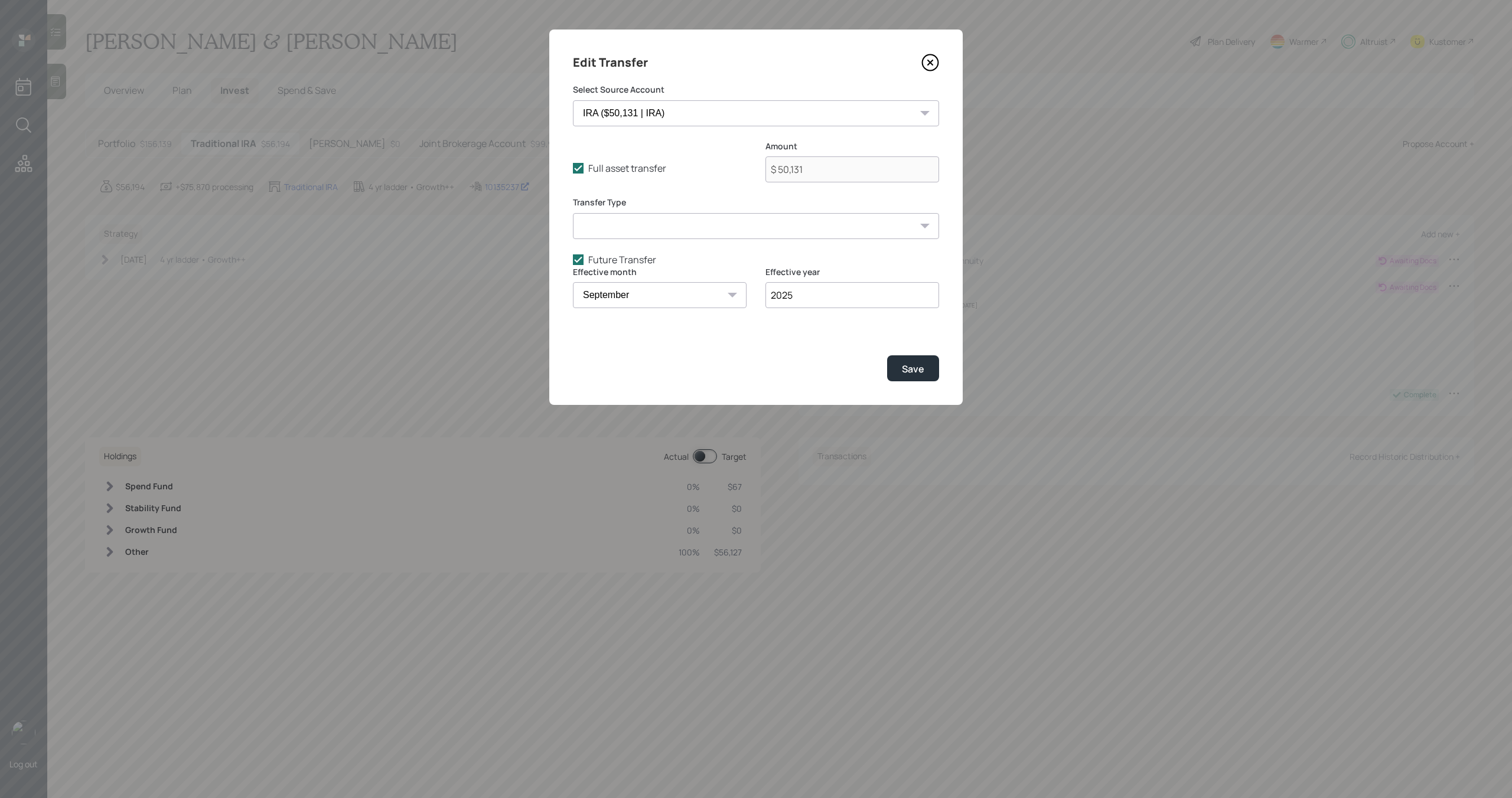
click at [625, 295] on select "January February March April May June July August September October November De…" at bounding box center [659, 295] width 173 height 26
select select "12"
click at [572, 282] on select "January February March April May June July August September October November De…" at bounding box center [659, 295] width 173 height 26
click at [909, 369] on div "Save" at bounding box center [912, 369] width 22 height 13
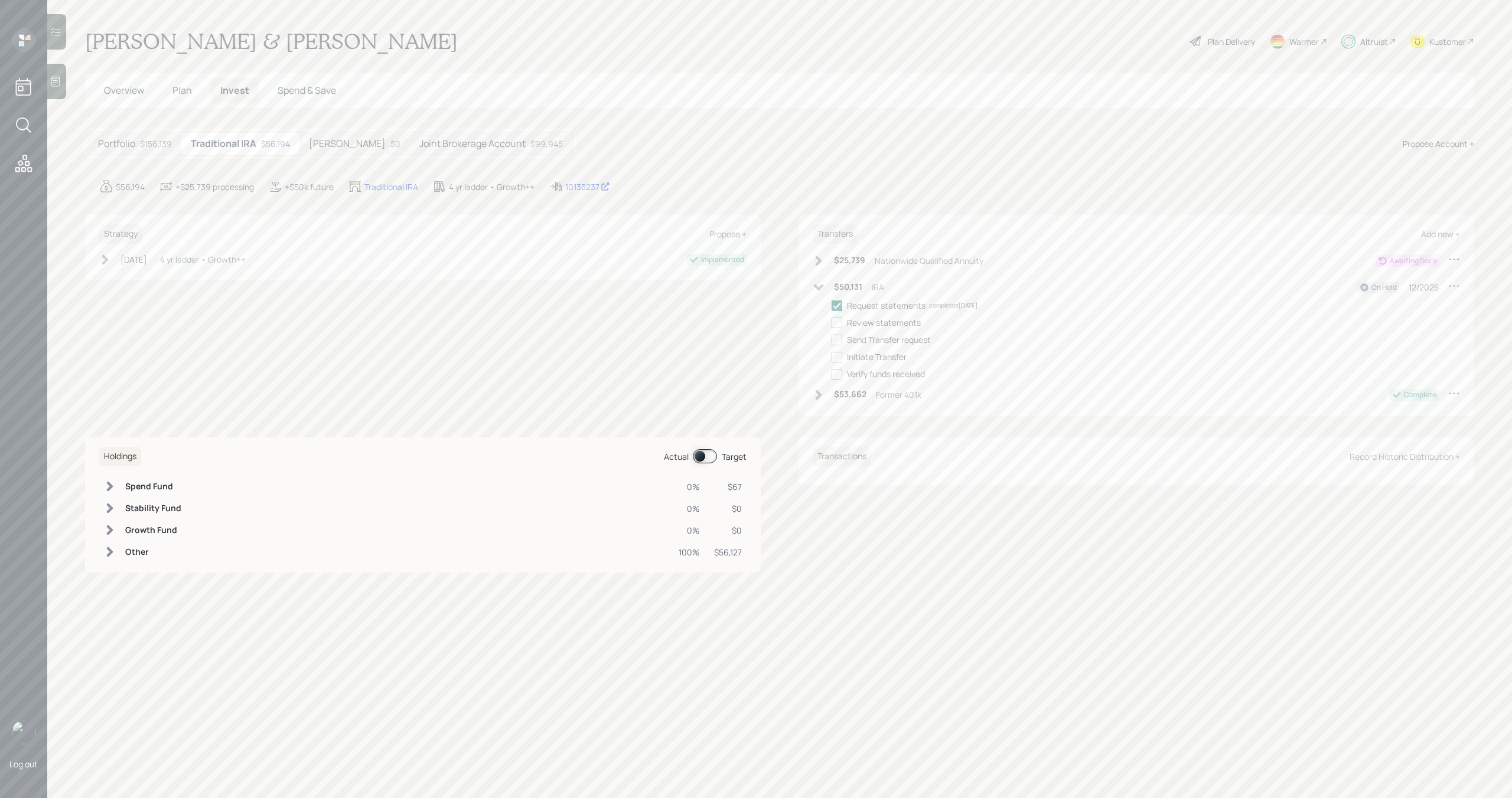
click at [339, 138] on h5 "Roth IRA" at bounding box center [347, 143] width 77 height 12
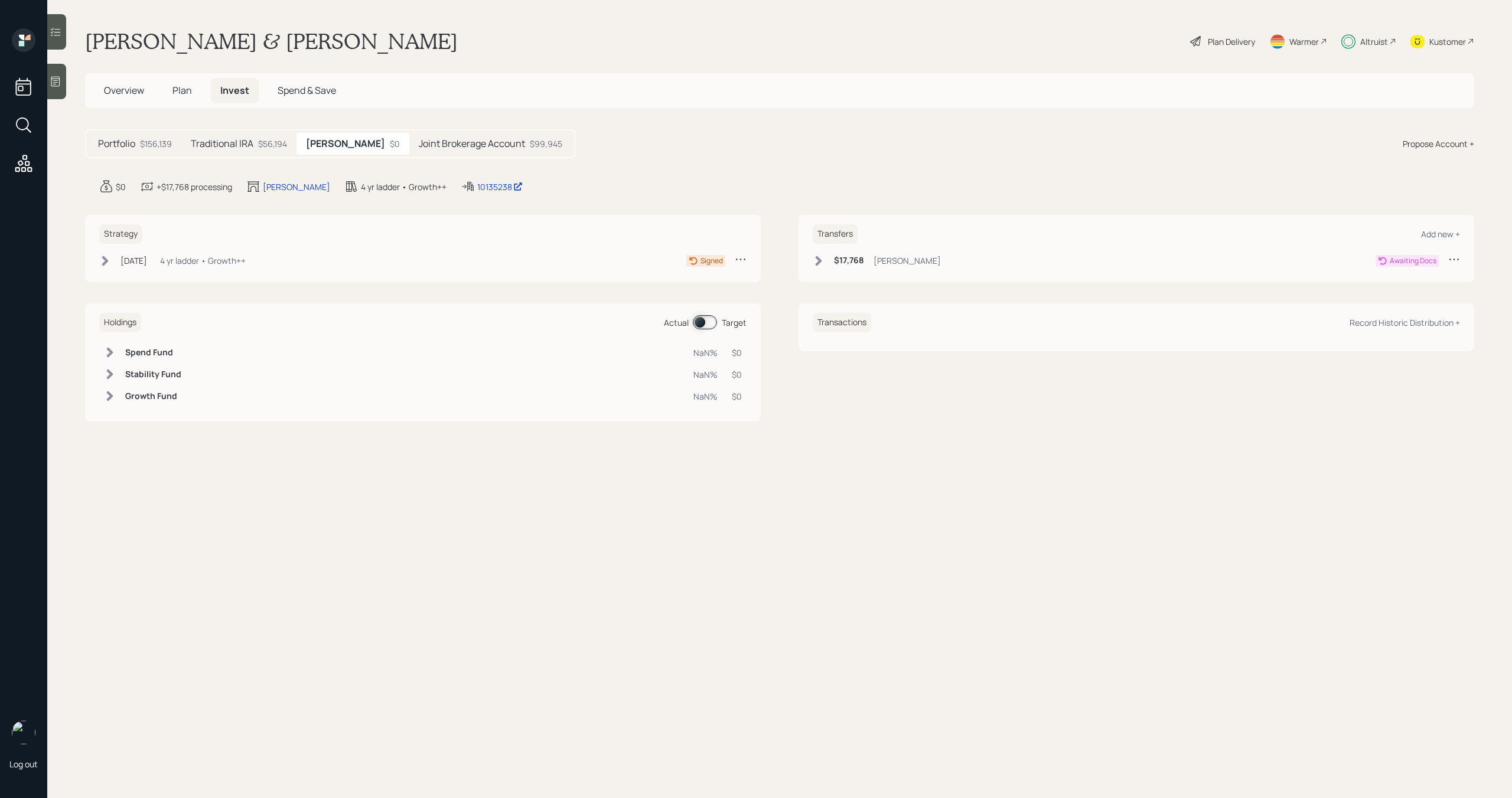
click at [1451, 257] on icon at bounding box center [1454, 258] width 12 height 12
click at [1402, 284] on div "Edit transfer" at bounding box center [1417, 281] width 85 height 12
select select "3c36d186-dbca-4b30-a030-28bdb4b2c322"
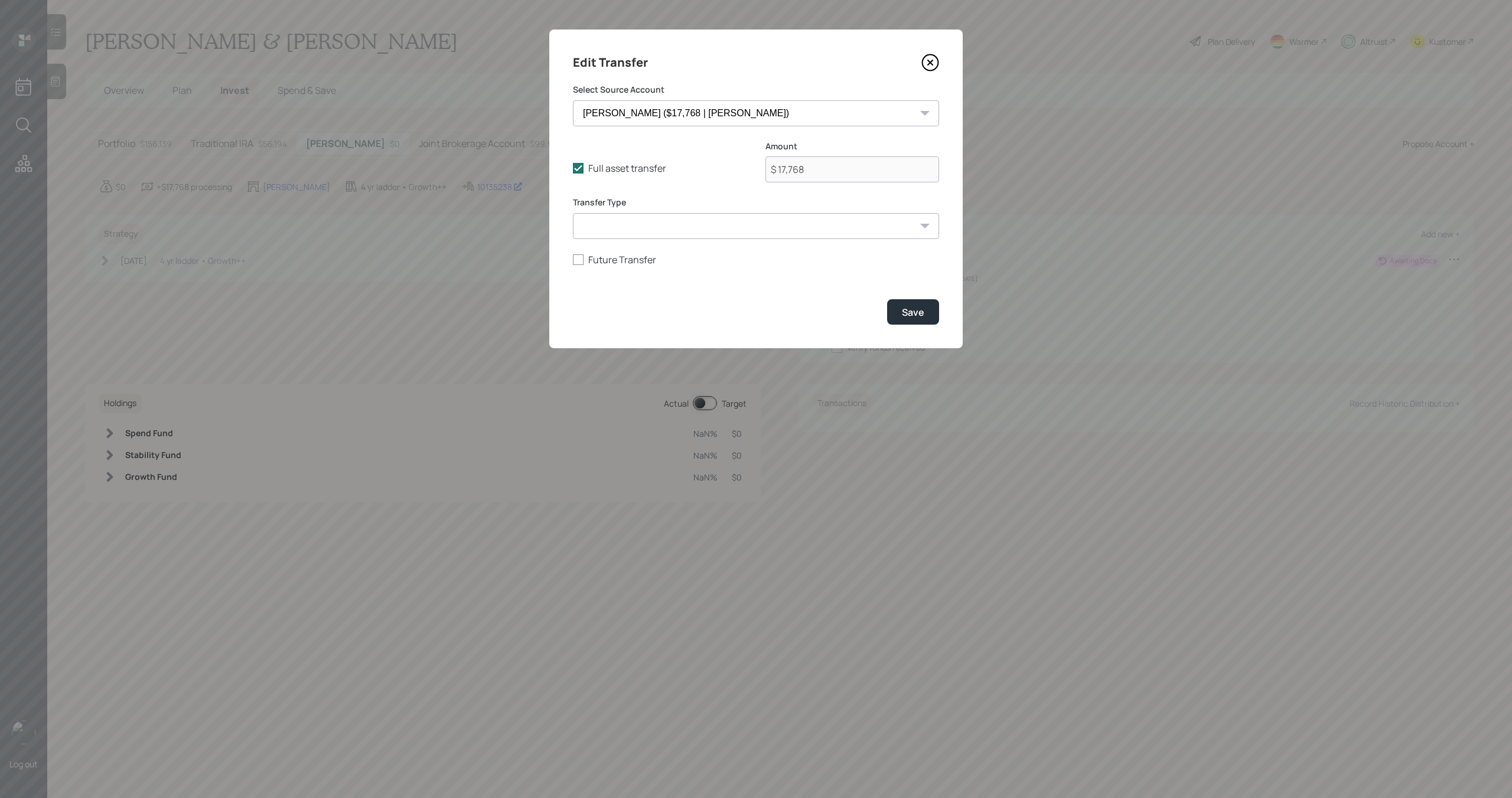
click at [622, 267] on form "Select Source Account Former 401k ($0 | 401(k)) IRA ($50,131 | IRA) Roth IRA ($…" at bounding box center [756, 204] width 366 height 241
click at [622, 262] on label "Future Transfer" at bounding box center [756, 259] width 366 height 13
click at [572, 260] on input "Future Transfer" at bounding box center [572, 259] width 1 height 1
checkbox input "true"
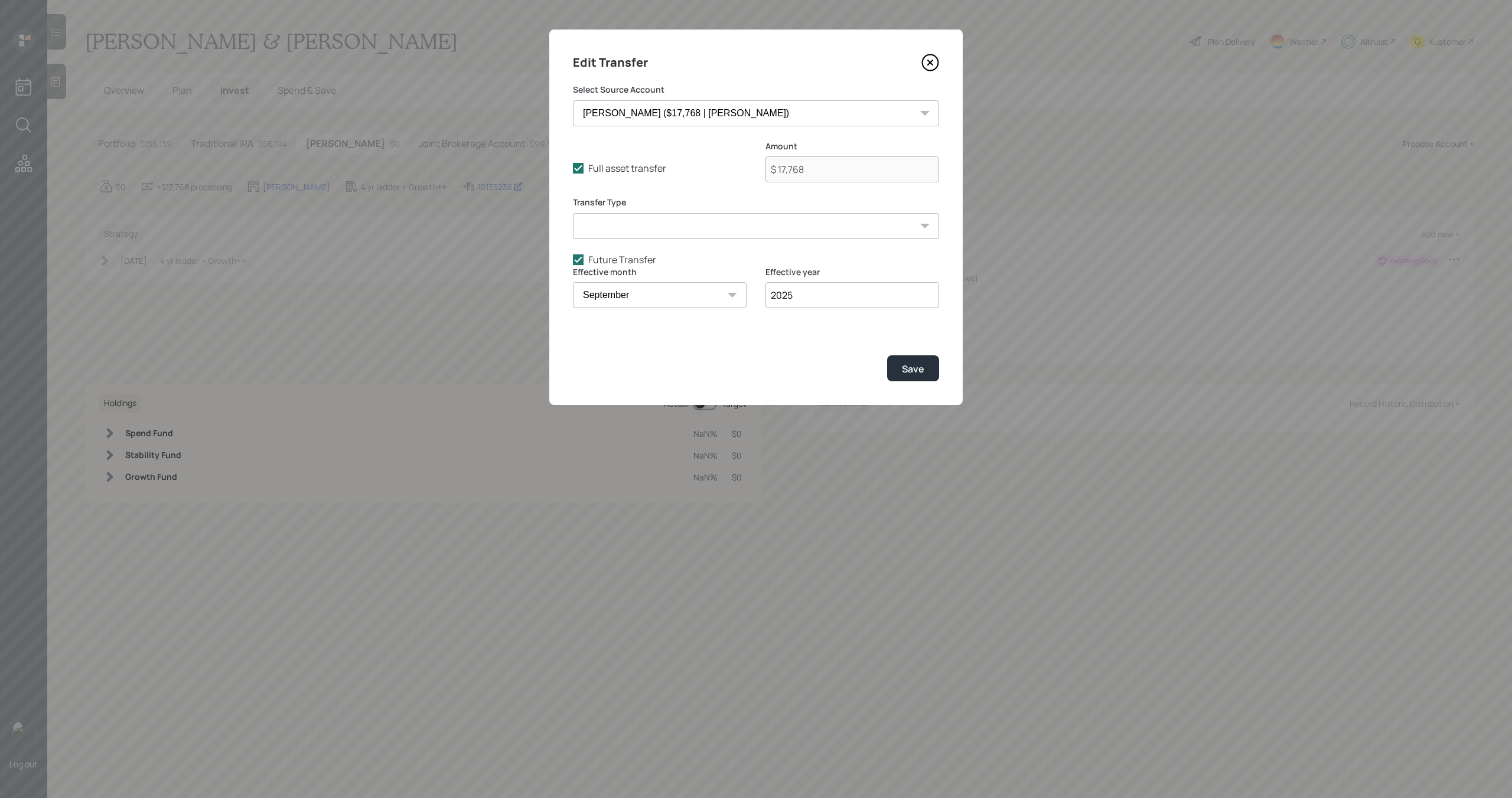
click at [622, 294] on select "January February March April May June July August September October November De…" at bounding box center [659, 295] width 173 height 26
select select "12"
click at [572, 282] on select "January February March April May June July August September October November De…" at bounding box center [659, 295] width 173 height 26
click at [926, 370] on button "Save" at bounding box center [913, 368] width 52 height 26
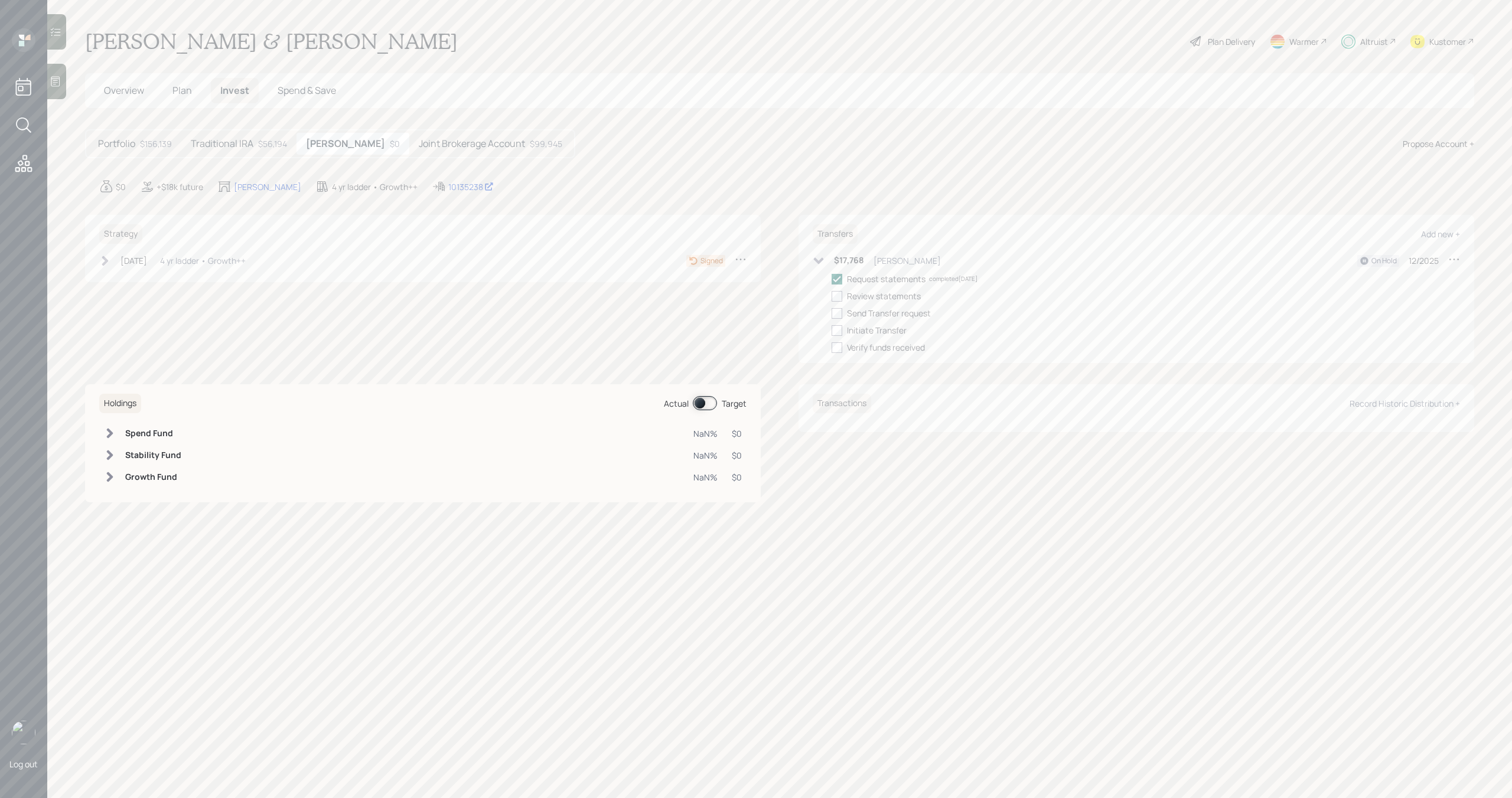
click at [261, 146] on div "$56,194" at bounding box center [272, 144] width 29 height 12
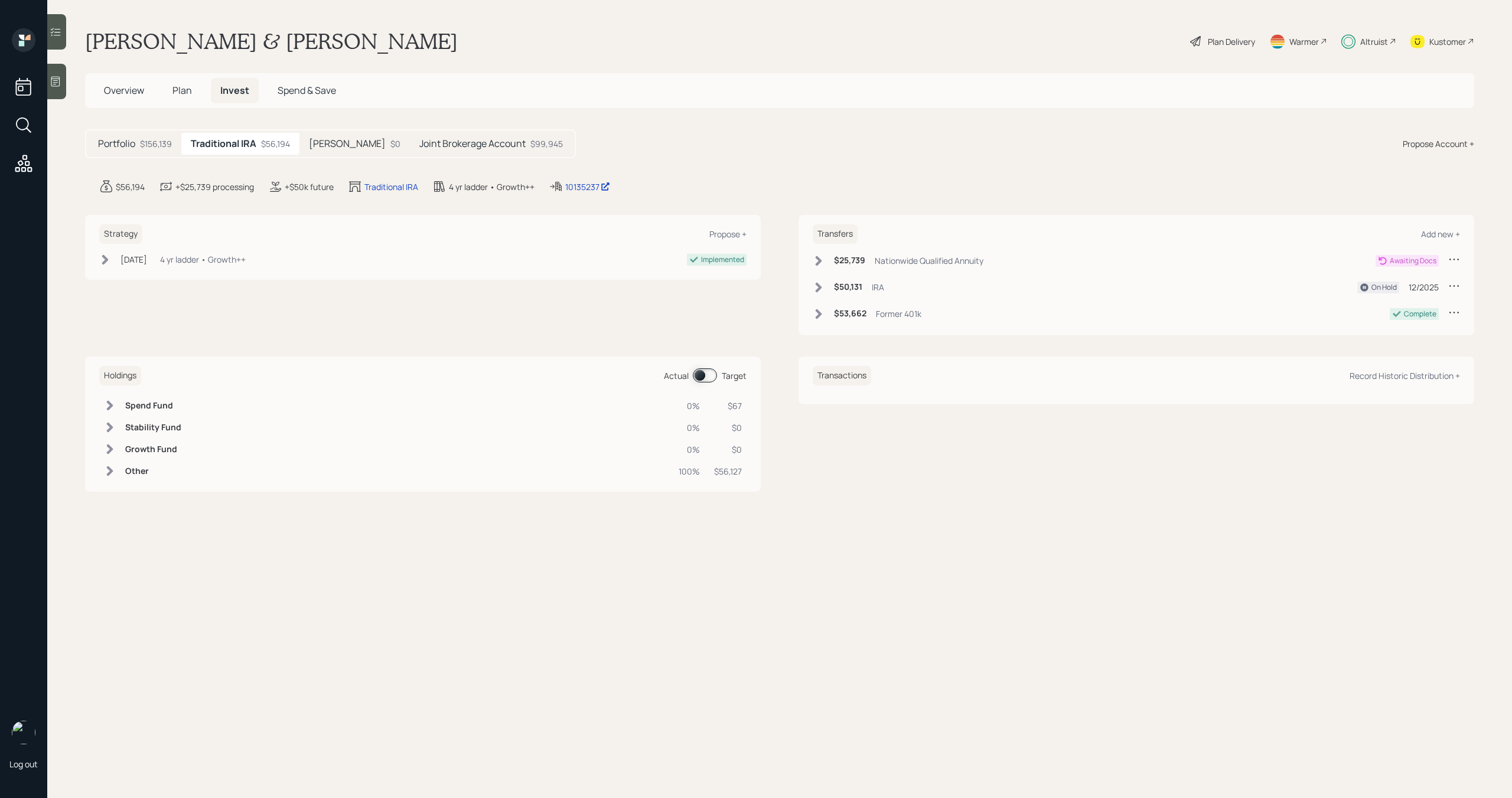
click at [131, 150] on div "Portfolio $156,139" at bounding box center [134, 143] width 93 height 22
